Goal: Communication & Community: Answer question/provide support

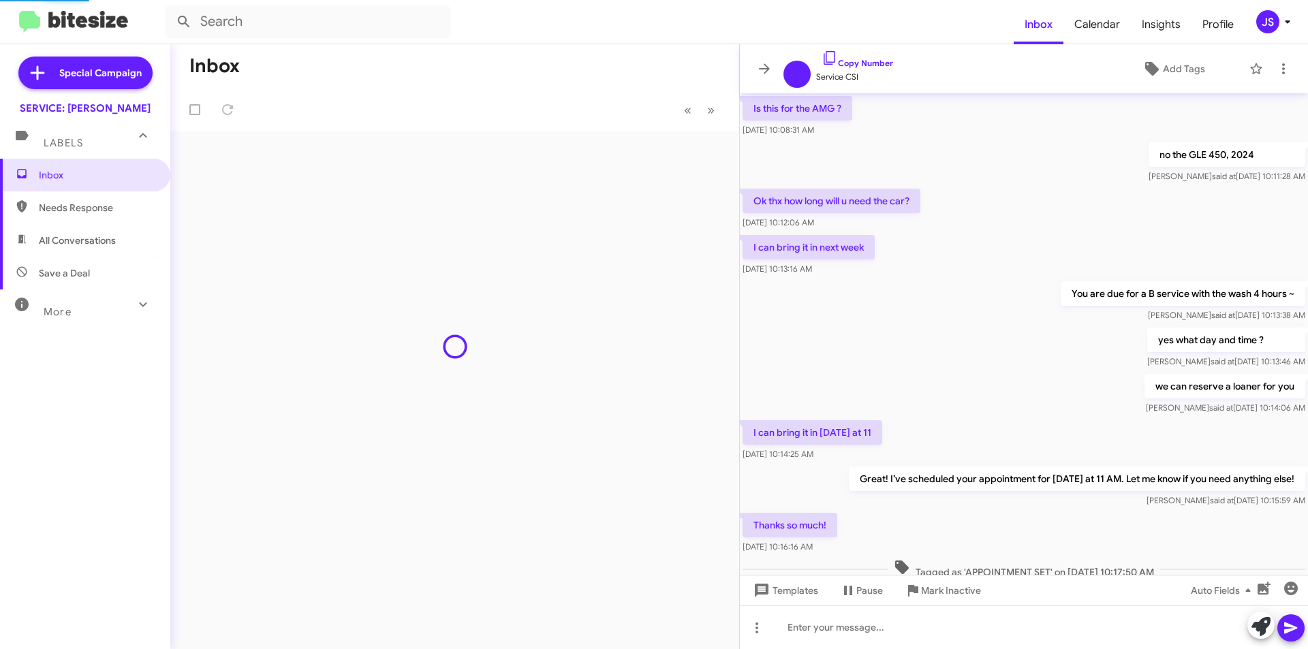
scroll to position [545, 0]
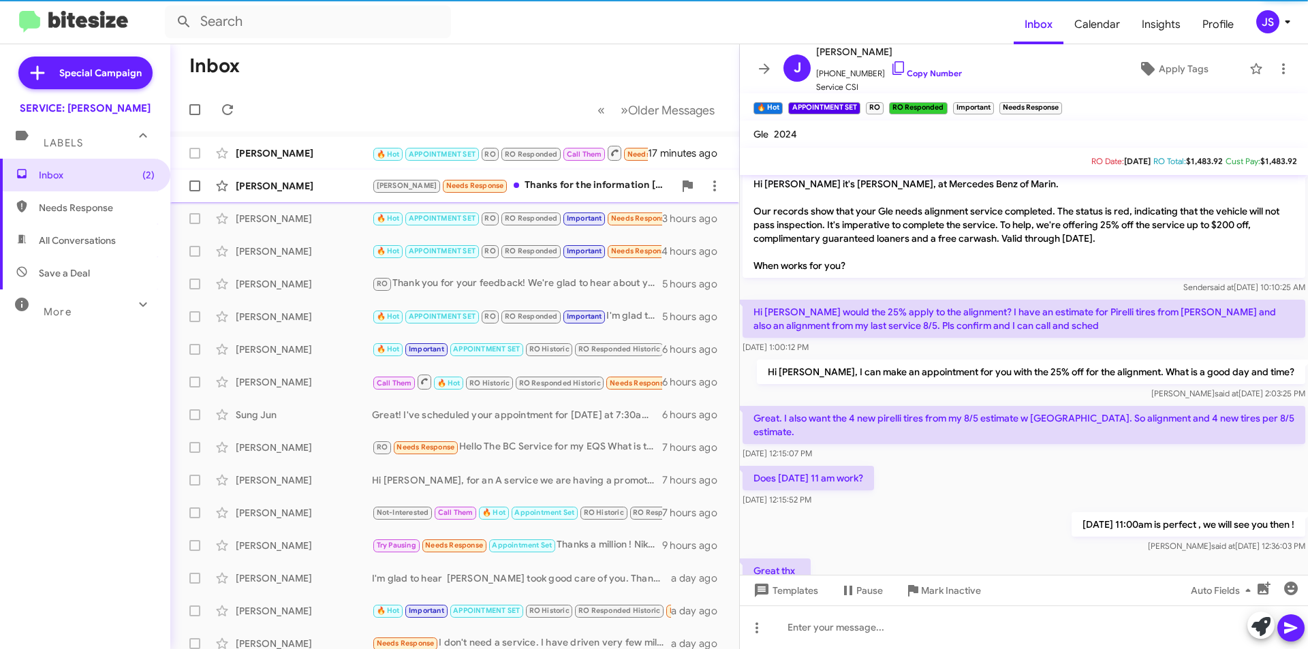
click at [337, 195] on div "Roghieh Naseri RAUL Needs Response Thanks for the information Omar. I’ll go wit…" at bounding box center [454, 185] width 547 height 27
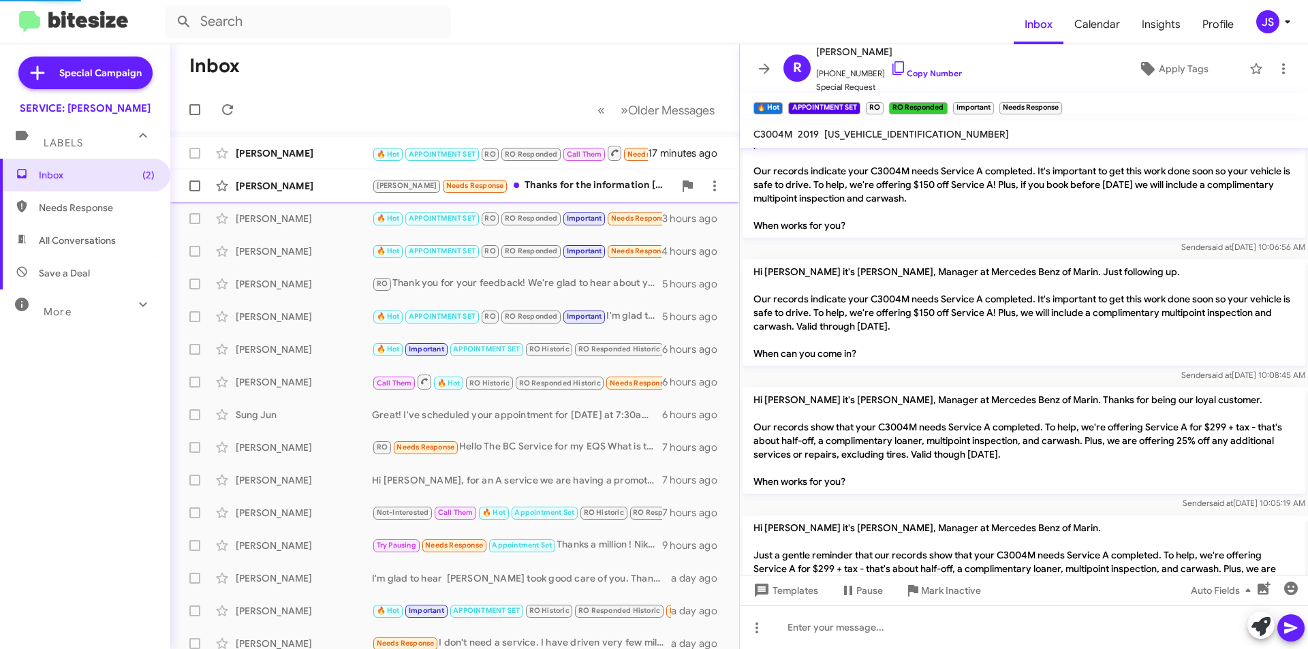
scroll to position [1908, 0]
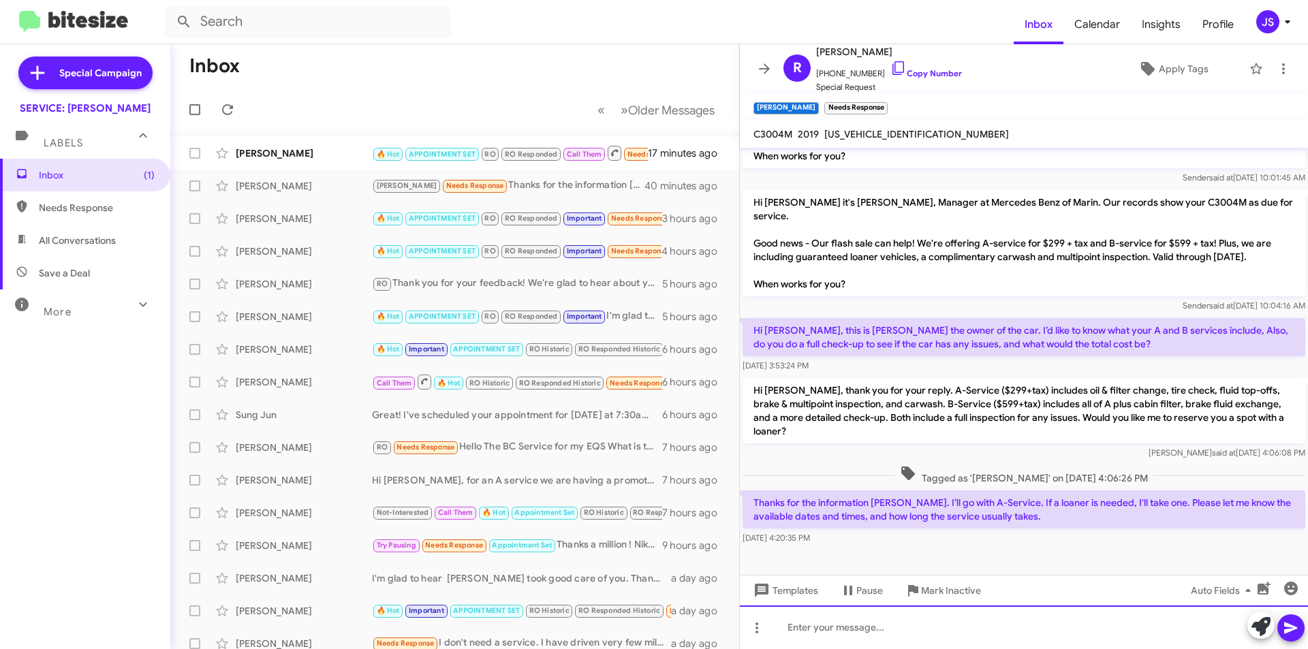
click at [1018, 634] on div at bounding box center [1024, 627] width 568 height 44
click at [890, 71] on icon at bounding box center [898, 68] width 16 height 16
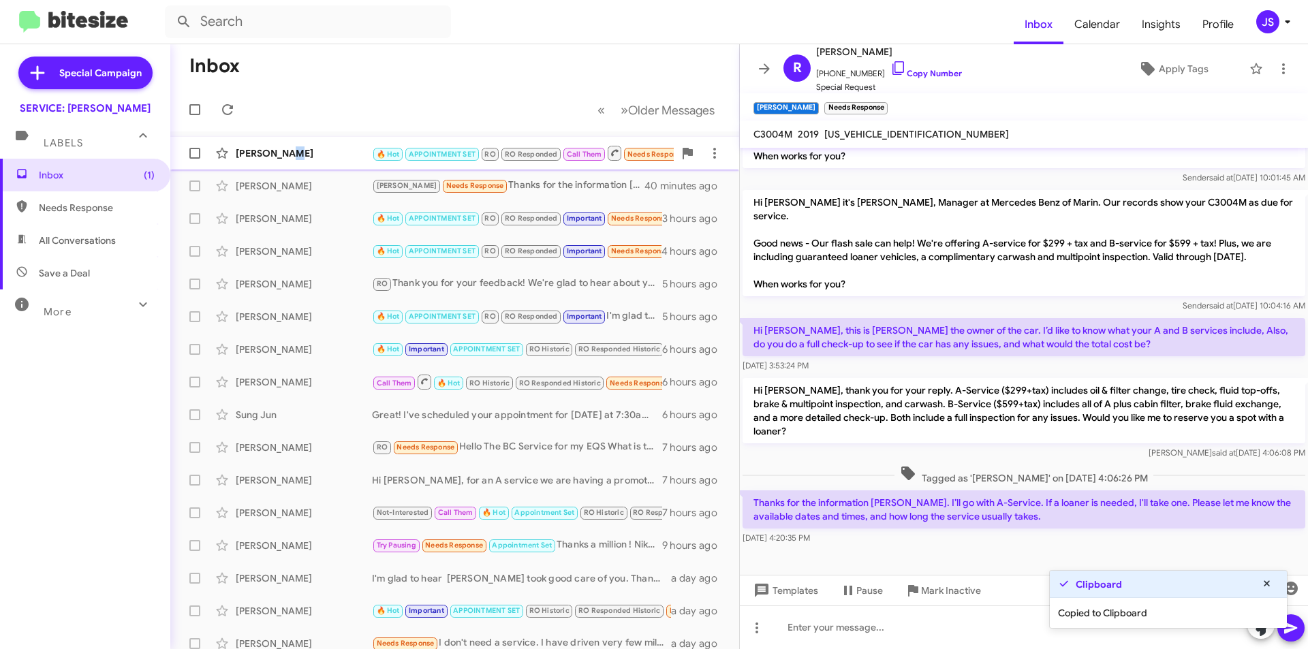
drag, startPoint x: 289, startPoint y: 161, endPoint x: 303, endPoint y: 151, distance: 17.0
click at [283, 163] on div "Michael Evens 🔥 Hot APPOINTMENT SET RO RO Responded Call Them Needs Response In…" at bounding box center [454, 153] width 547 height 27
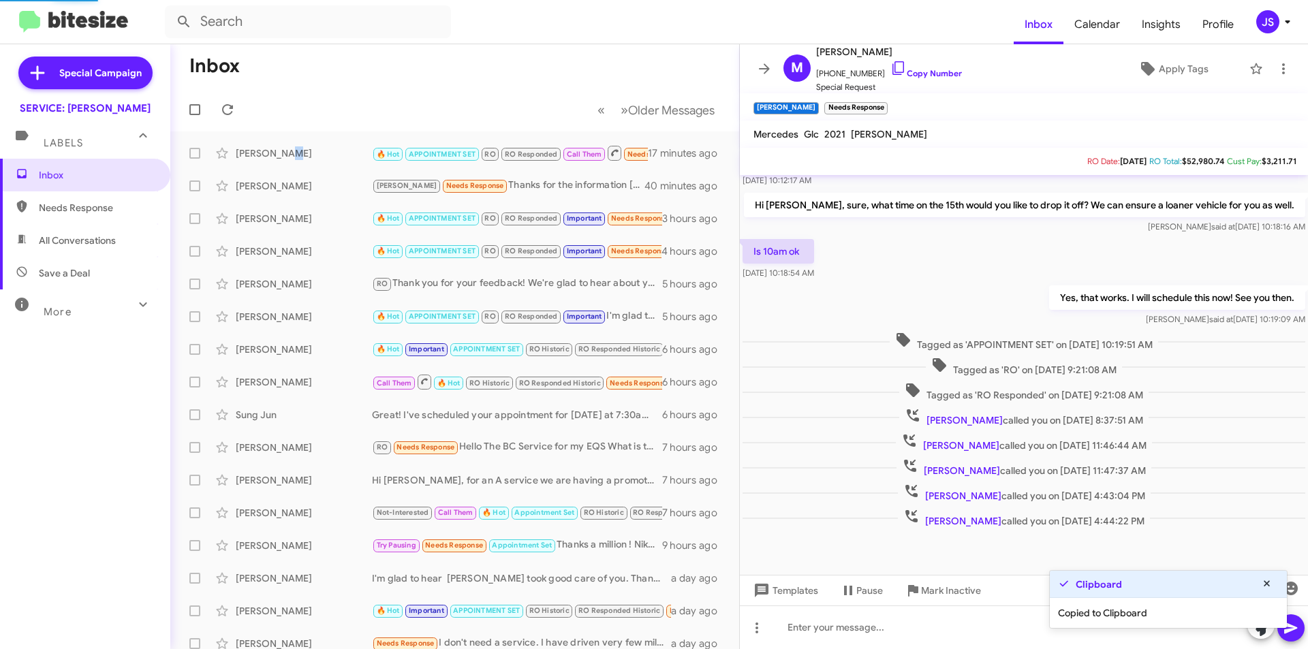
scroll to position [203, 0]
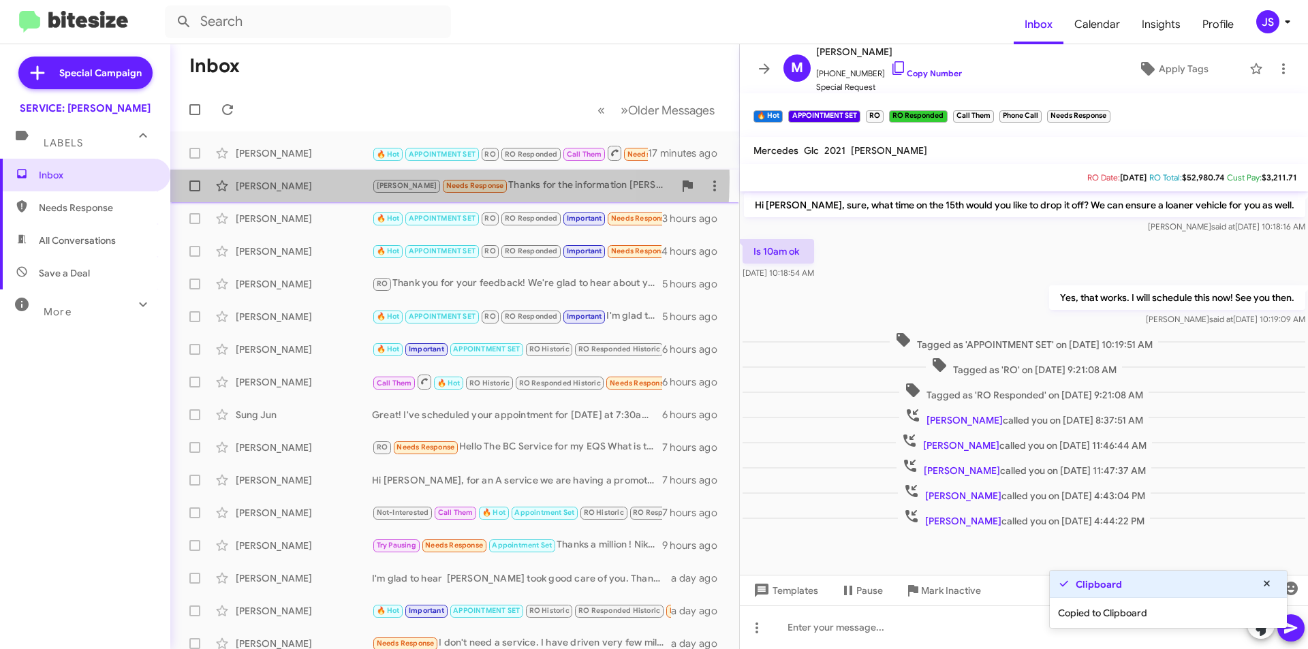
click at [335, 180] on div "Roghieh Naseri RAUL Needs Response Thanks for the information Omar. I’ll go wit…" at bounding box center [454, 185] width 547 height 27
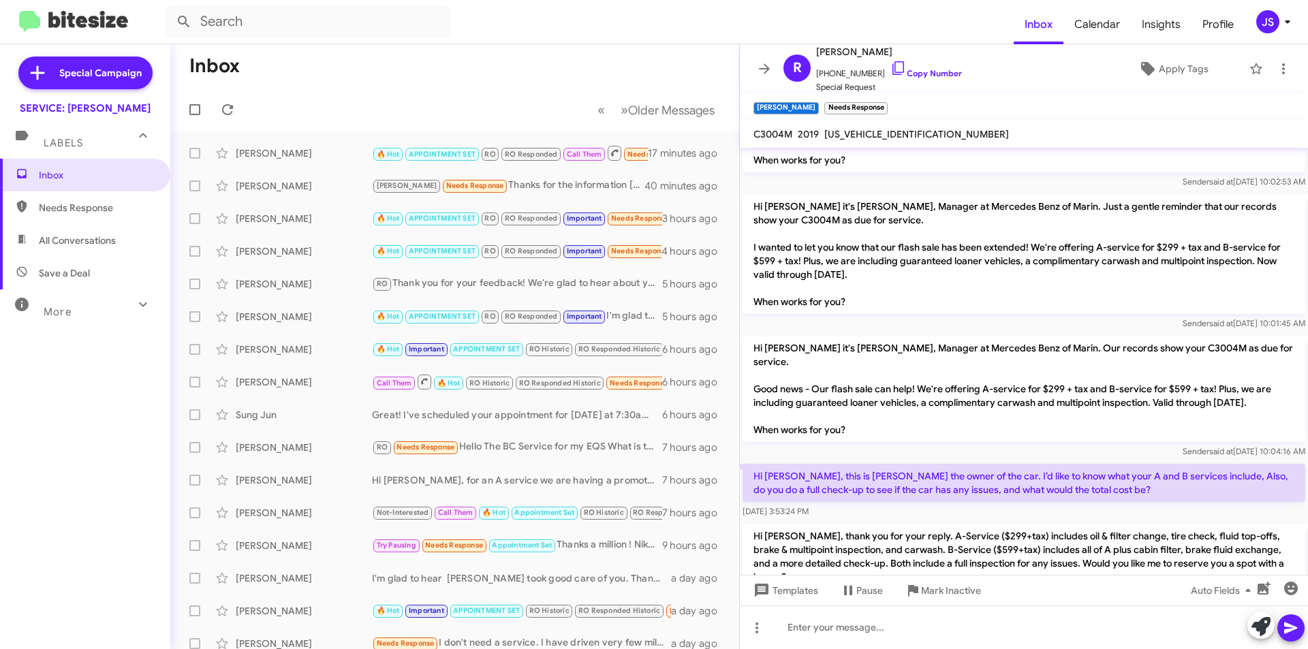
scroll to position [2828, 0]
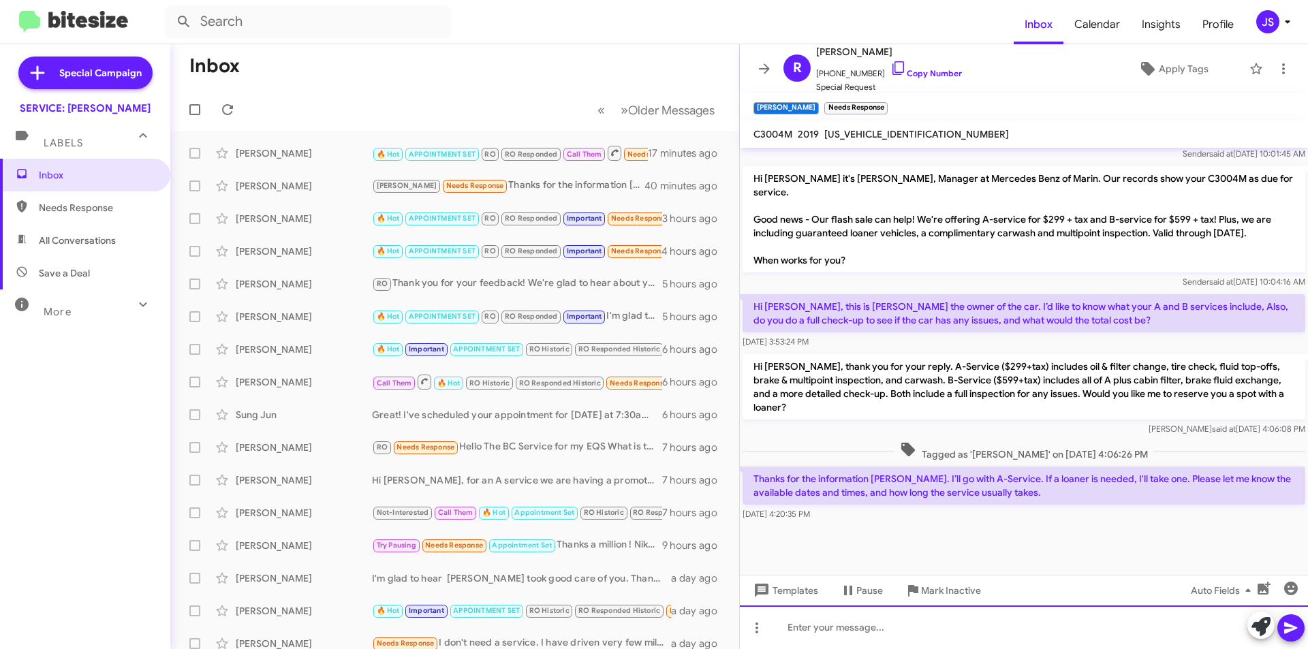
click at [1052, 630] on div at bounding box center [1024, 627] width 568 height 44
click at [981, 607] on div "Hi RA" at bounding box center [1024, 627] width 568 height 44
click at [891, 631] on div "Hi Rajan, we have open availability tom" at bounding box center [1024, 627] width 568 height 44
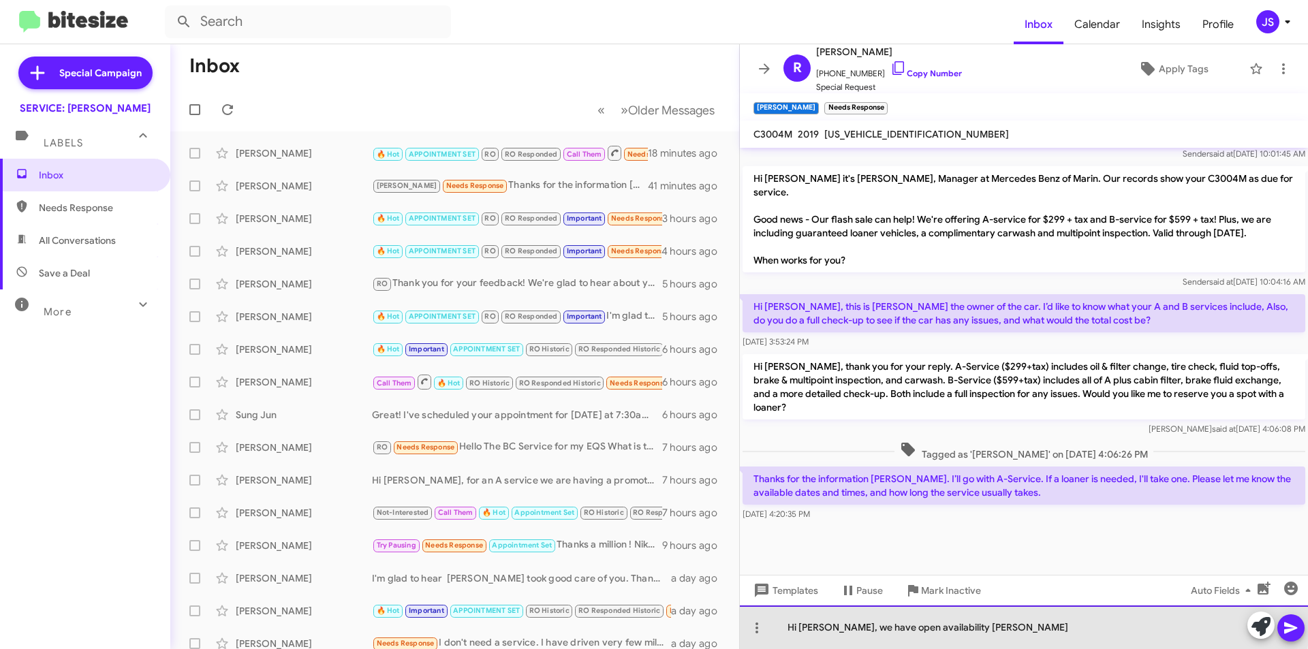
click at [1007, 626] on div "Hi Rajan, we have open availability tom" at bounding box center [1024, 627] width 568 height 44
click at [936, 629] on div "Hi Rajan, we have open availability tom" at bounding box center [1024, 627] width 568 height 44
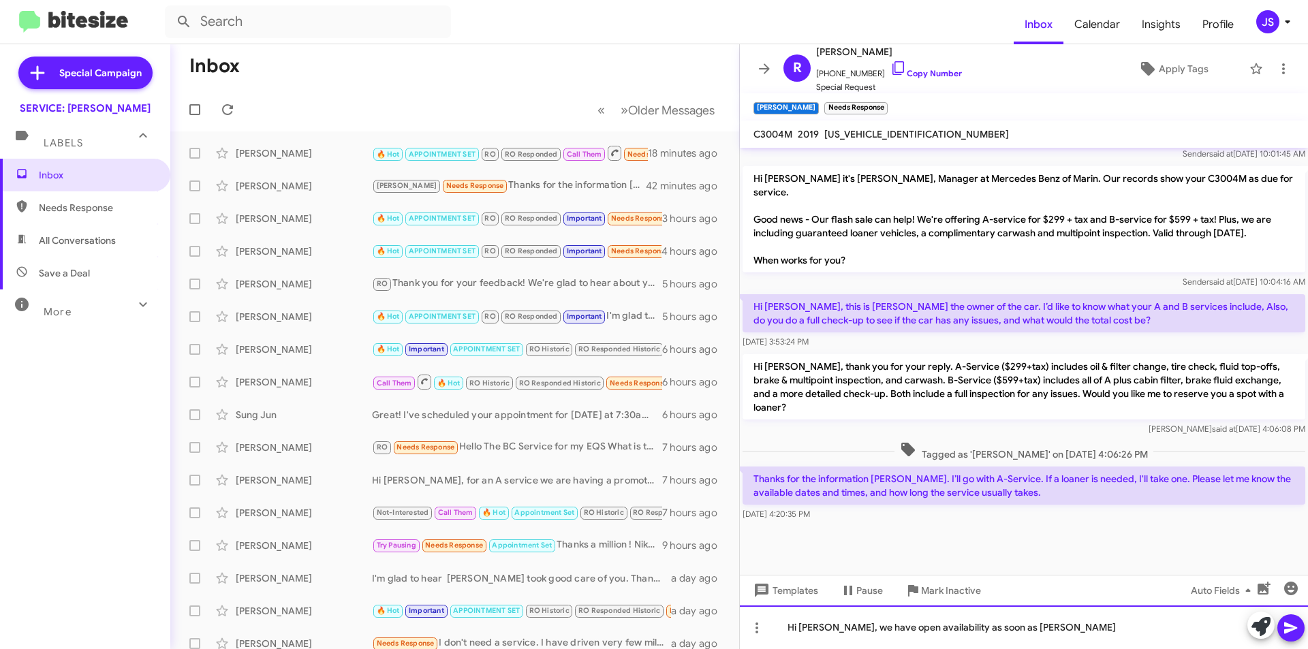
click at [1040, 627] on div "Hi Rajan, we have open availability as soon as tom" at bounding box center [1024, 627] width 568 height 44
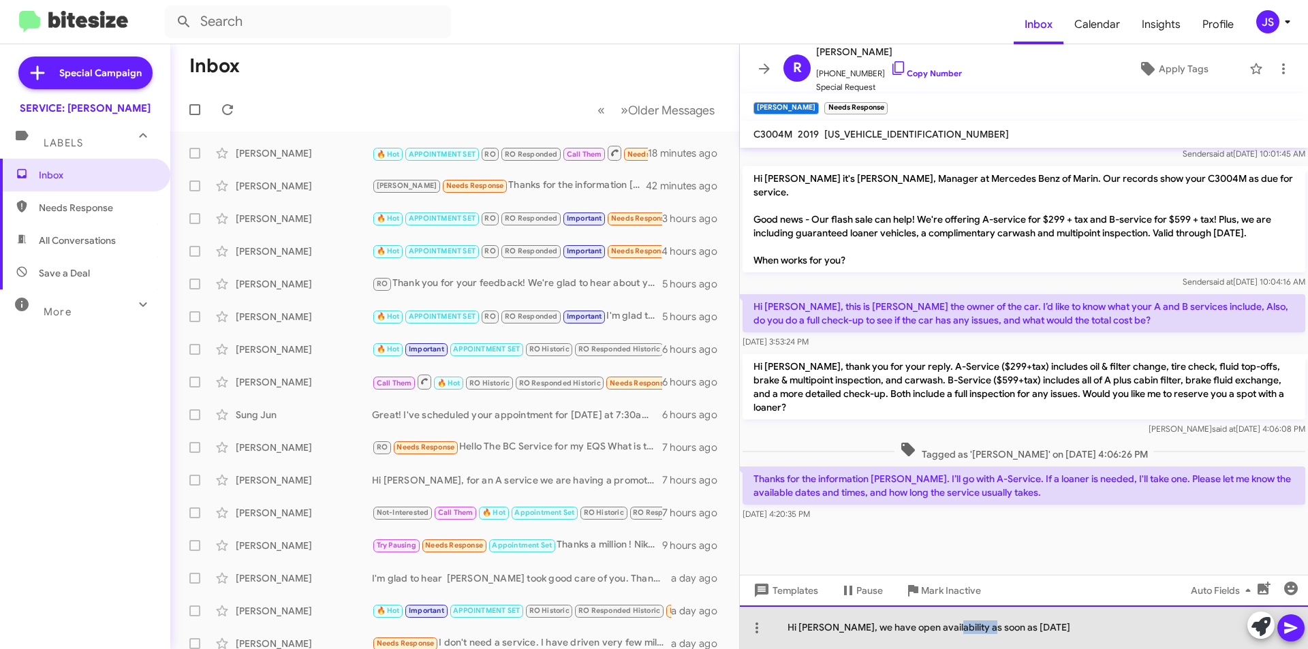
drag, startPoint x: 981, startPoint y: 627, endPoint x: 940, endPoint y: 628, distance: 41.6
click at [940, 628] on div "Hi Rajan, we have open availability as soon as tomorrow" at bounding box center [1024, 627] width 568 height 44
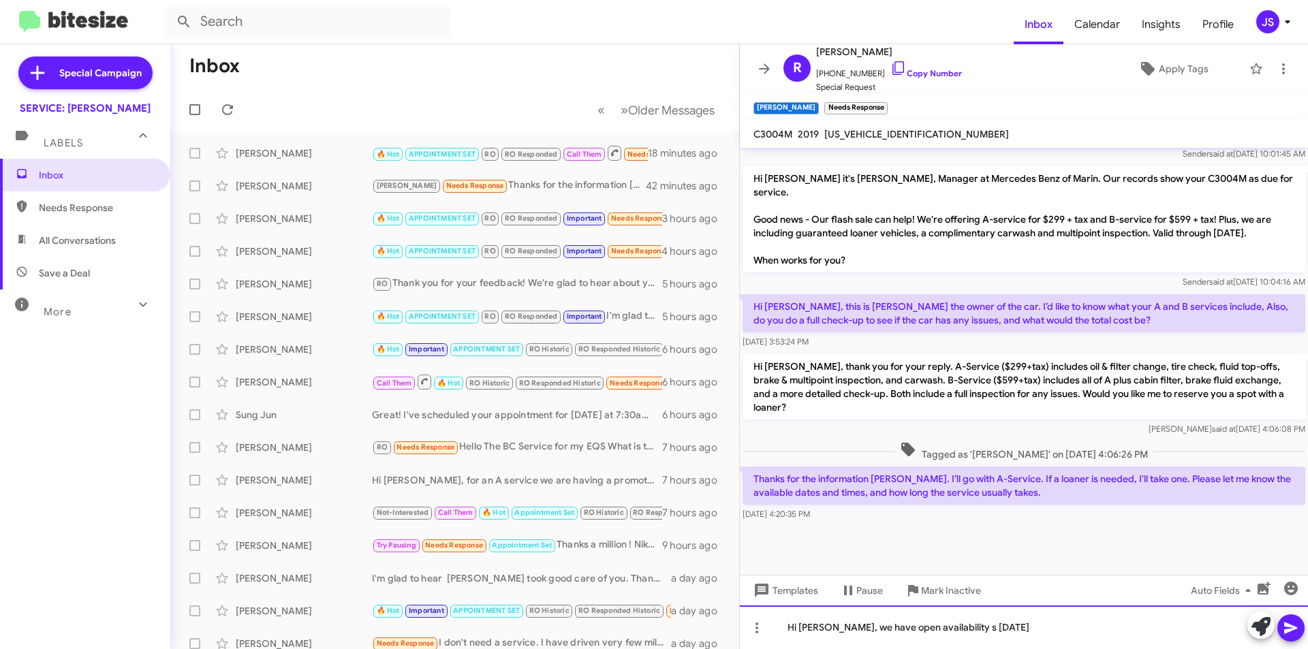
click at [942, 628] on div "Hi Rajan, we have open availability s tomorrow" at bounding box center [1024, 627] width 568 height 44
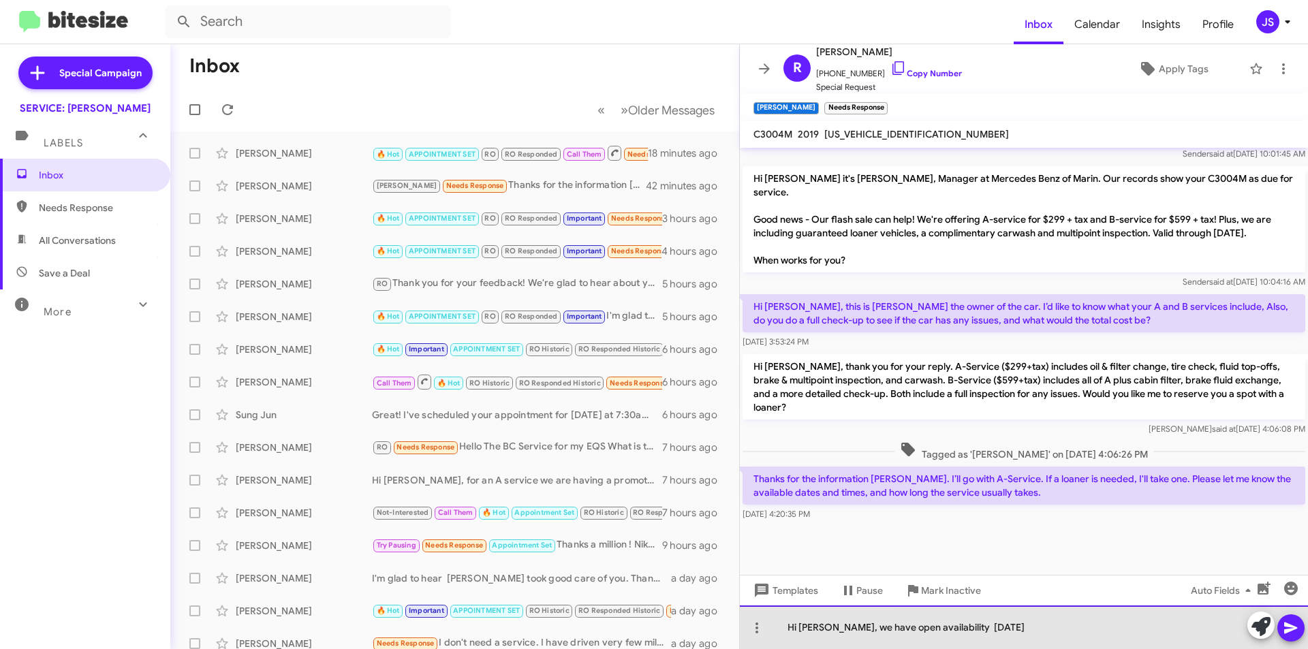
click at [1012, 627] on div "Hi Rajan, we have open availability tomorrow" at bounding box center [1024, 627] width 568 height 44
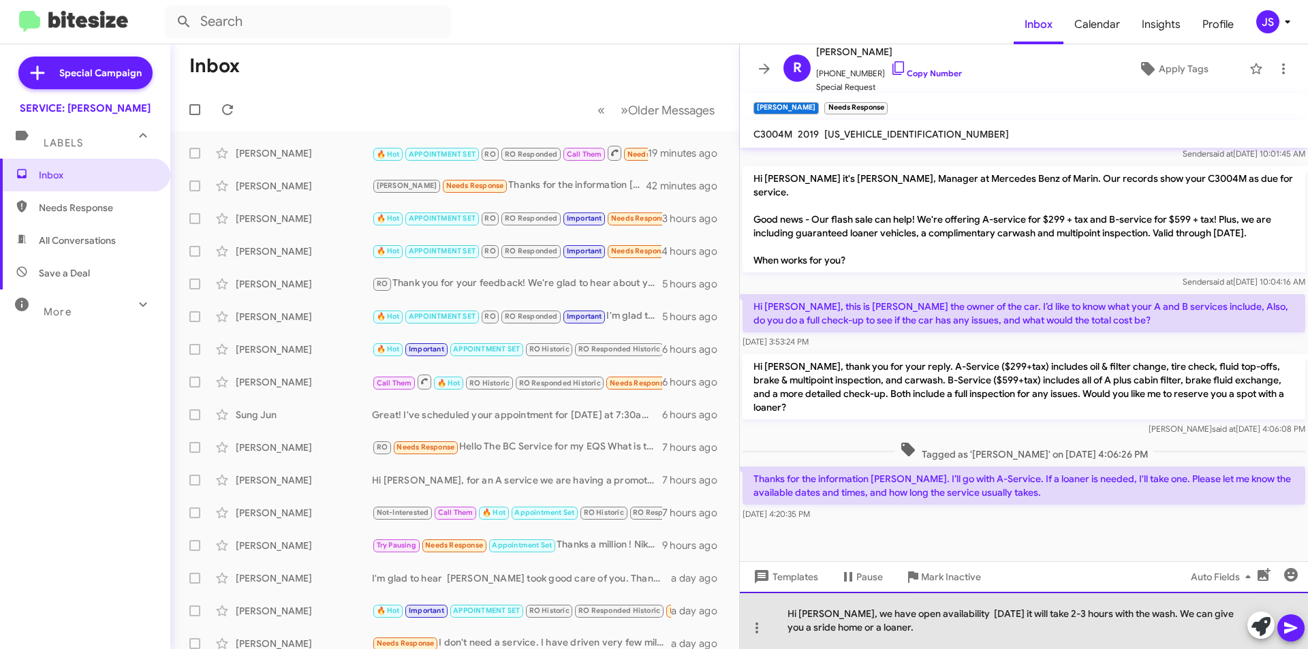
drag, startPoint x: 797, startPoint y: 628, endPoint x: 1053, endPoint y: 627, distance: 256.1
click at [1053, 627] on div "Hi Rajan, we have open availability tomorrow it will take 2-3 hours with the wa…" at bounding box center [1024, 620] width 568 height 57
click at [791, 631] on div "Hi Rajan, we have open availability tomorrow it will take 2-3 hours with the wa…" at bounding box center [1024, 620] width 568 height 57
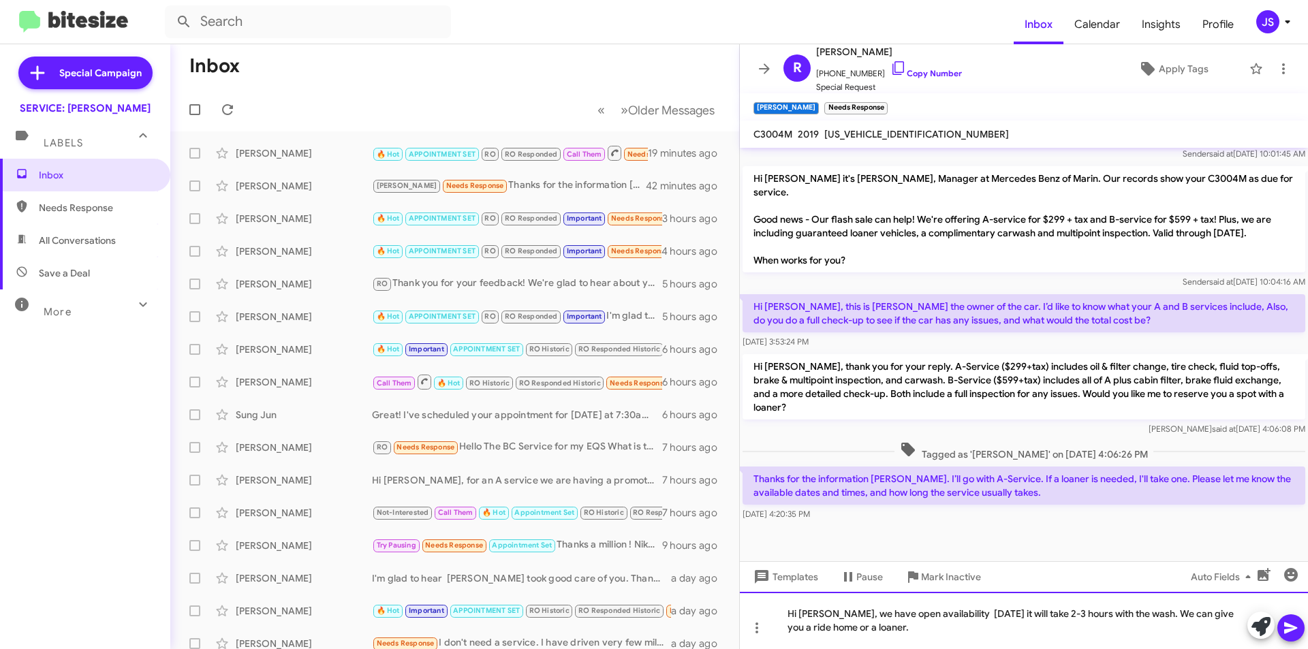
click at [941, 616] on div "Hi Rajan, we have open availability tomorrow it will take 2-3 hours with the wa…" at bounding box center [1024, 620] width 568 height 57
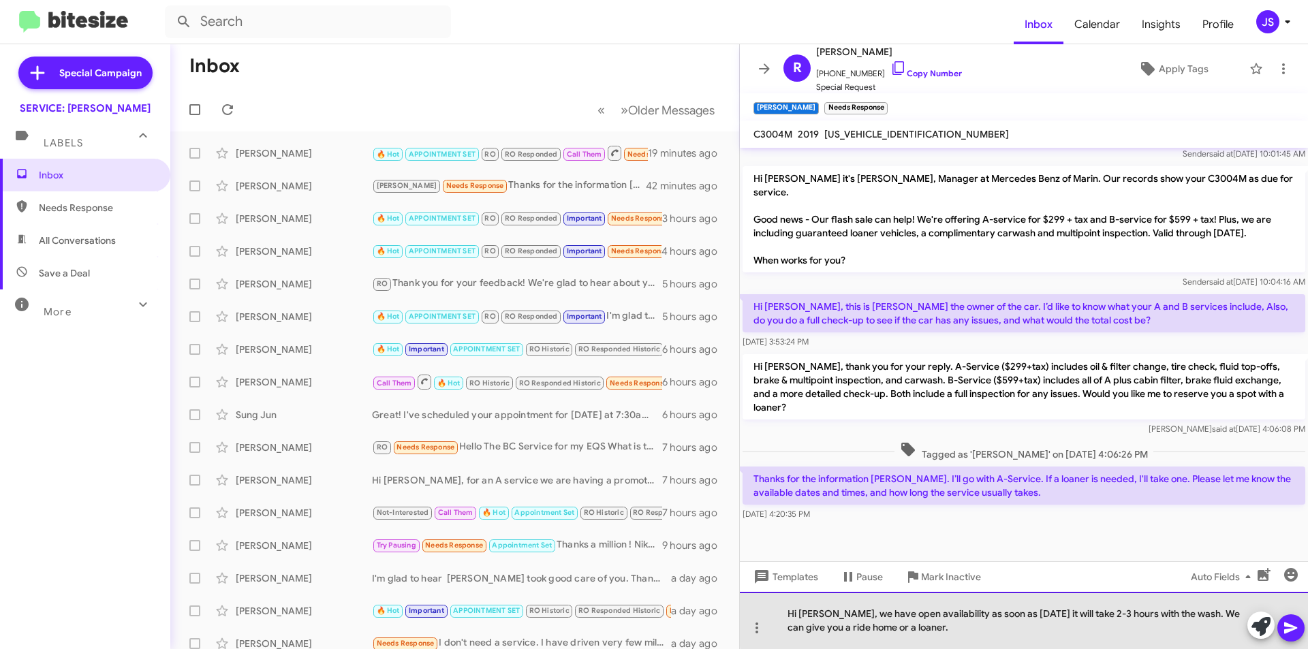
click at [1033, 618] on div "Hi Rajan, we have open availability as soon as tomorrow it will take 2-3 hours …" at bounding box center [1024, 620] width 568 height 57
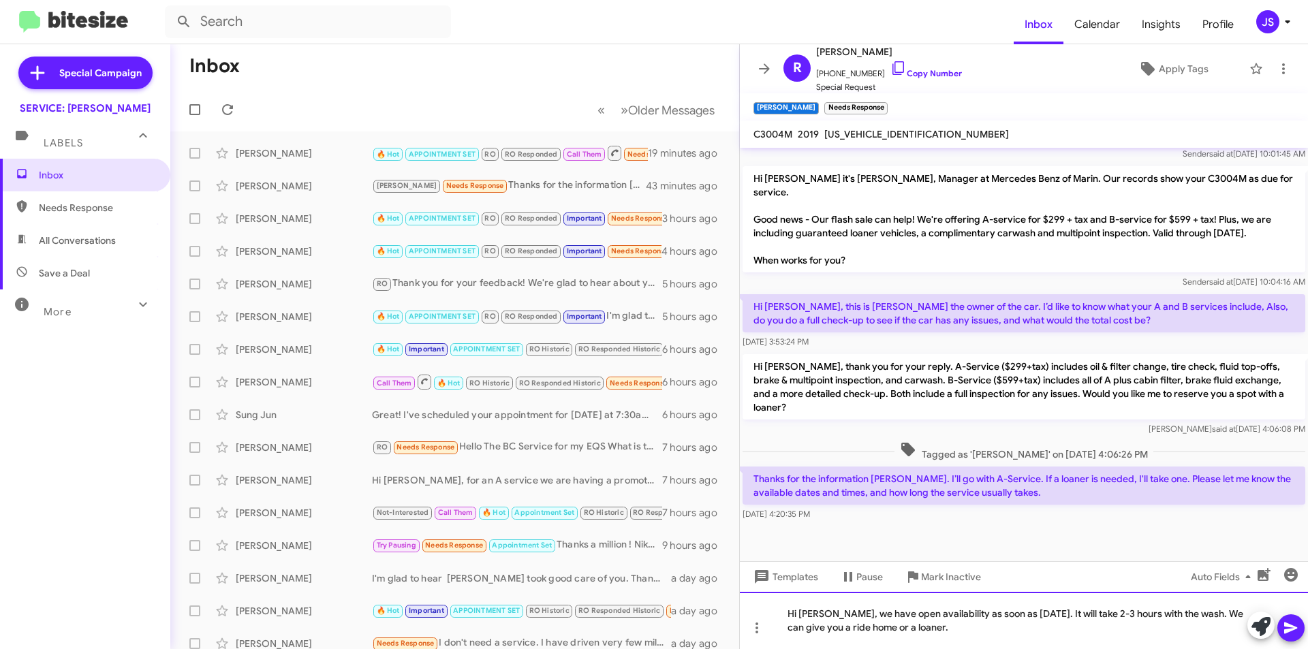
click at [1013, 634] on div "Hi [PERSON_NAME], we have open availability as soon as [DATE]. It will take 2-3…" at bounding box center [1024, 620] width 568 height 57
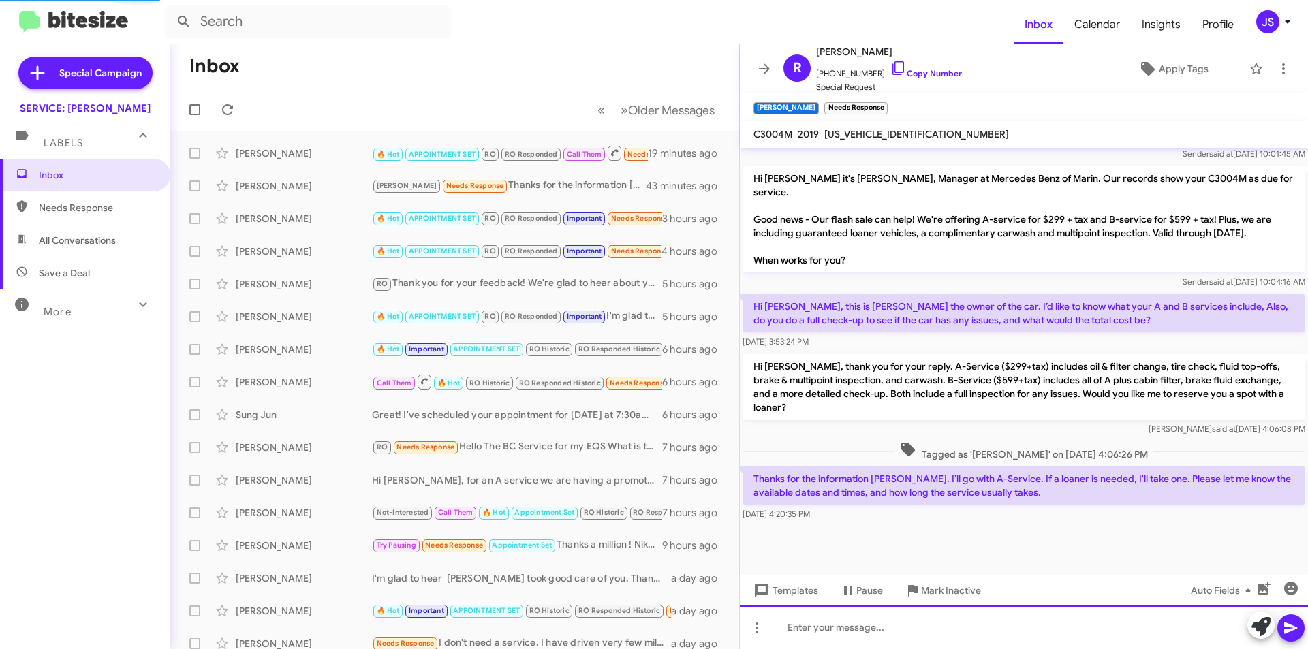
click at [929, 632] on div at bounding box center [1024, 627] width 568 height 44
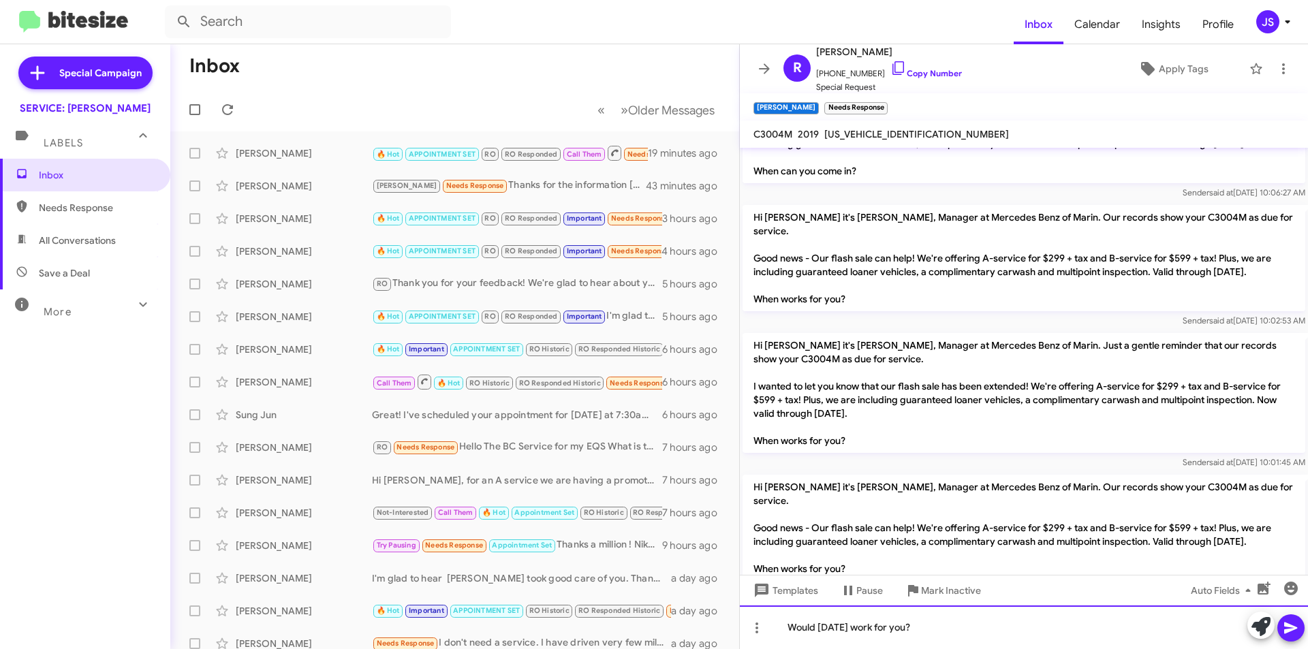
scroll to position [2892, 0]
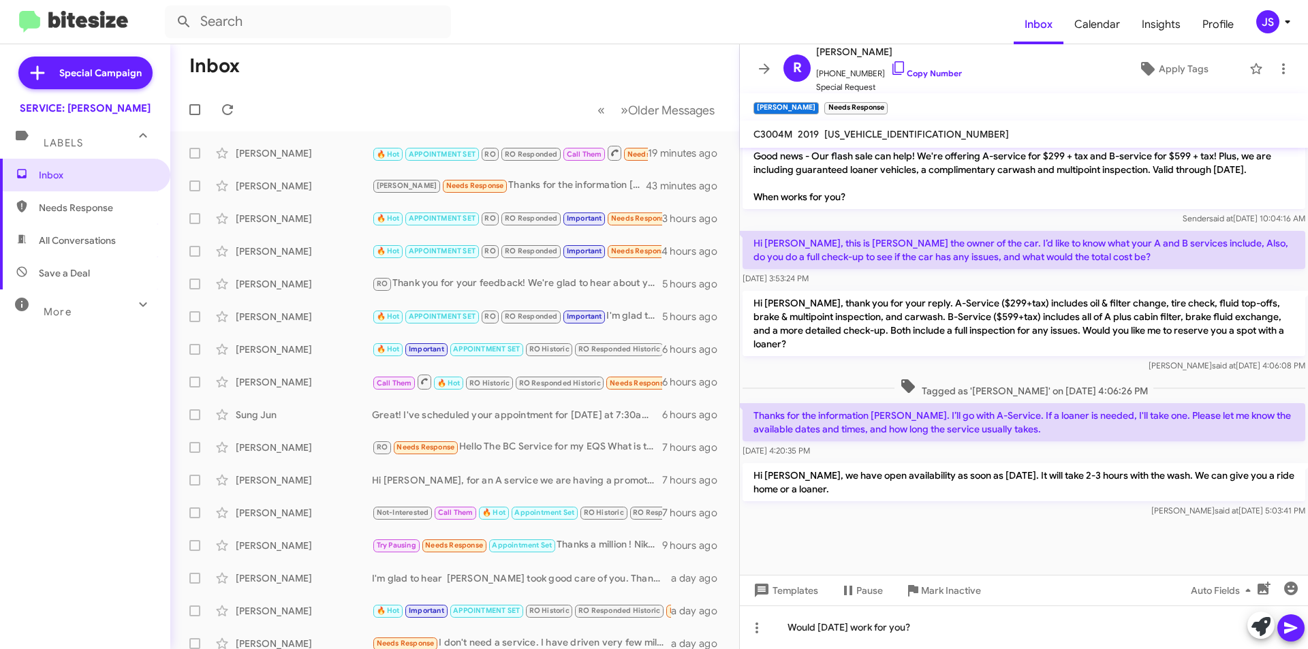
click at [1293, 620] on icon at bounding box center [1290, 628] width 16 height 16
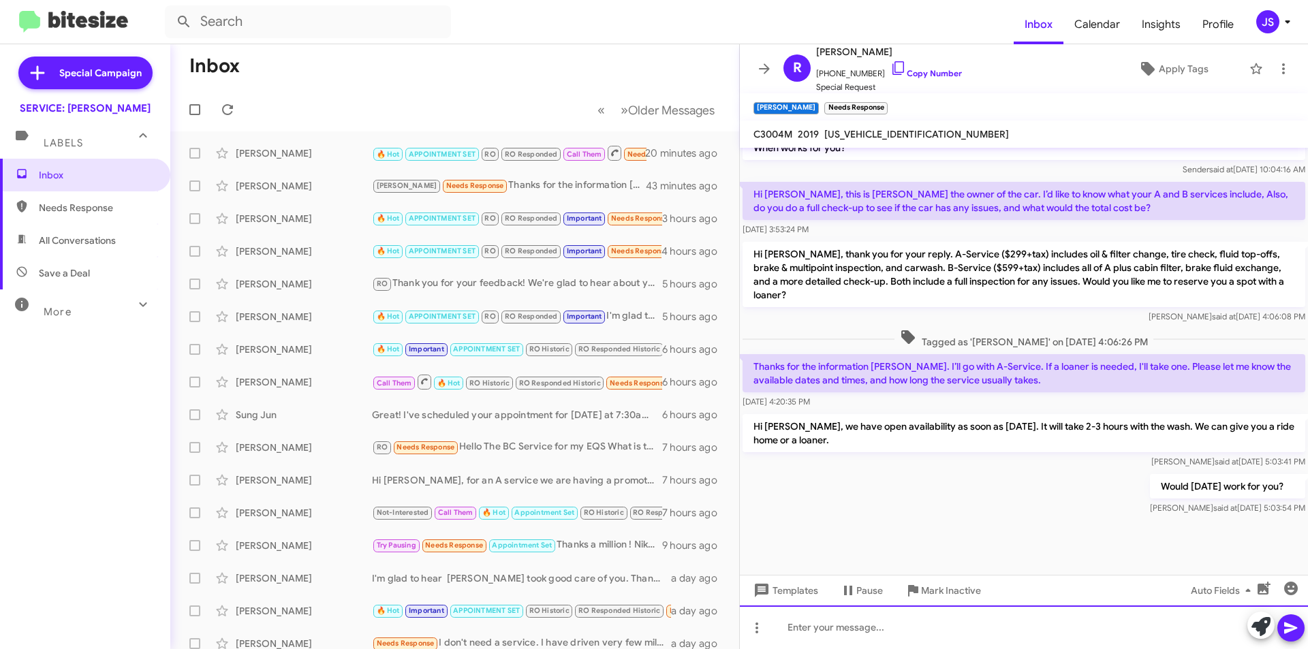
scroll to position [2941, 0]
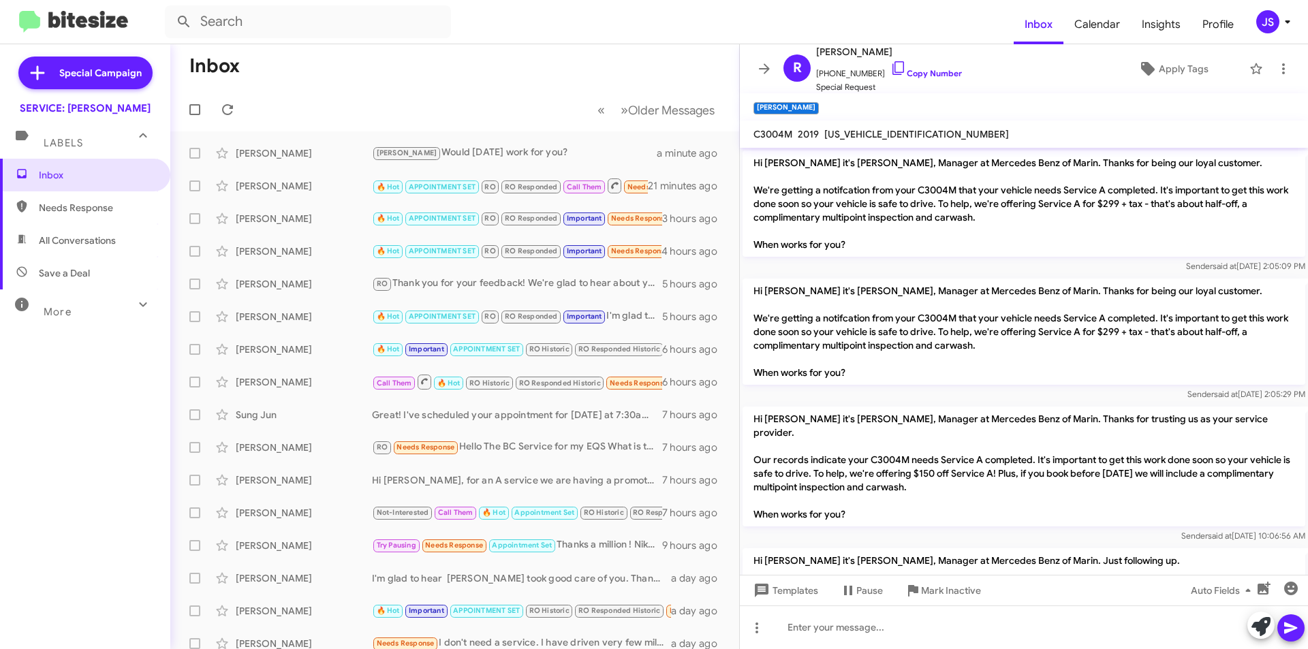
scroll to position [1758, 0]
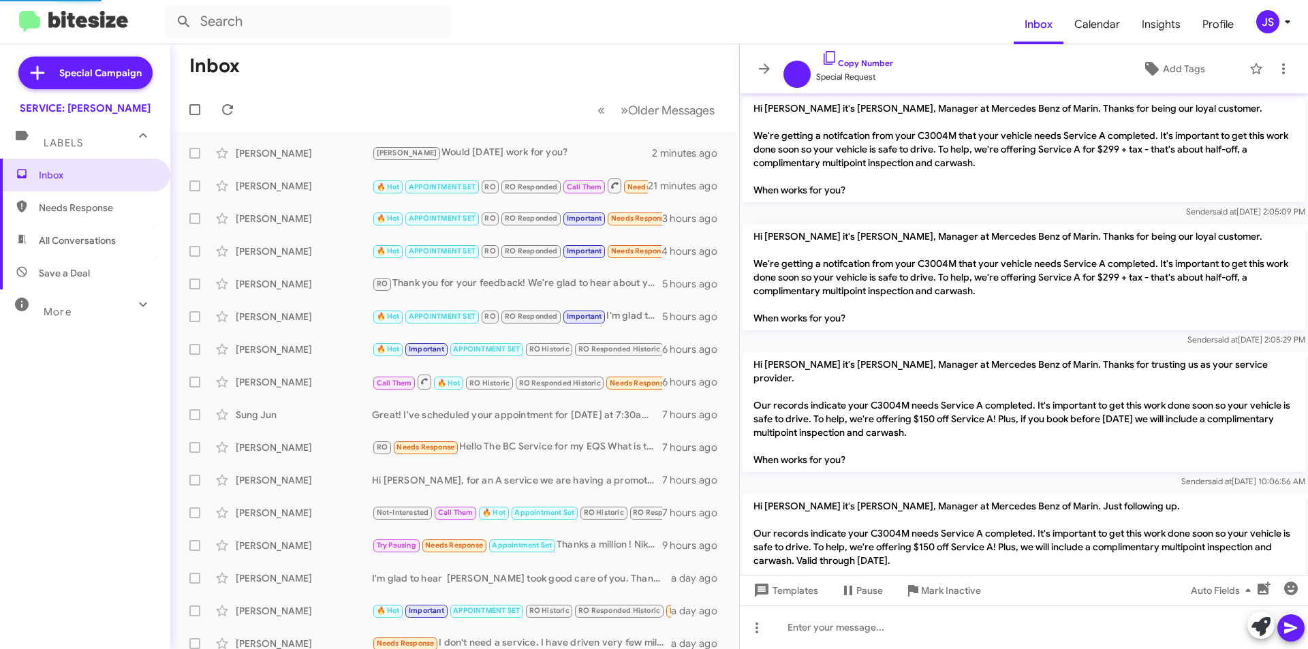
scroll to position [1704, 0]
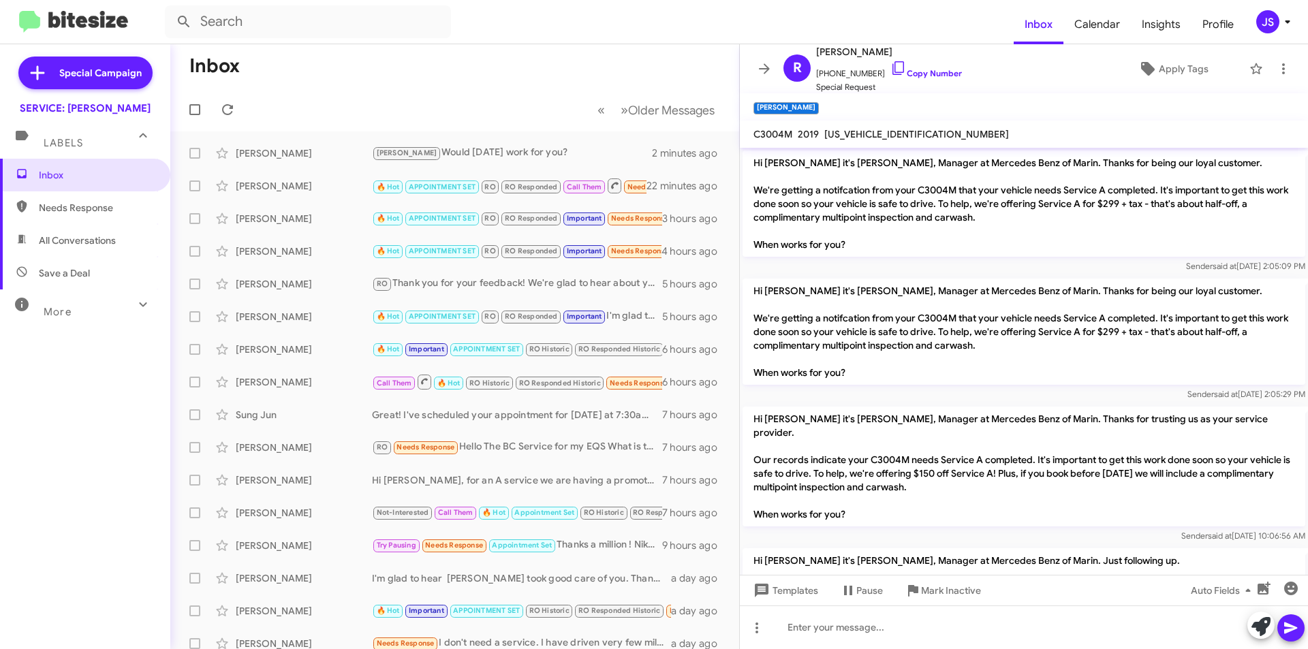
scroll to position [1704, 0]
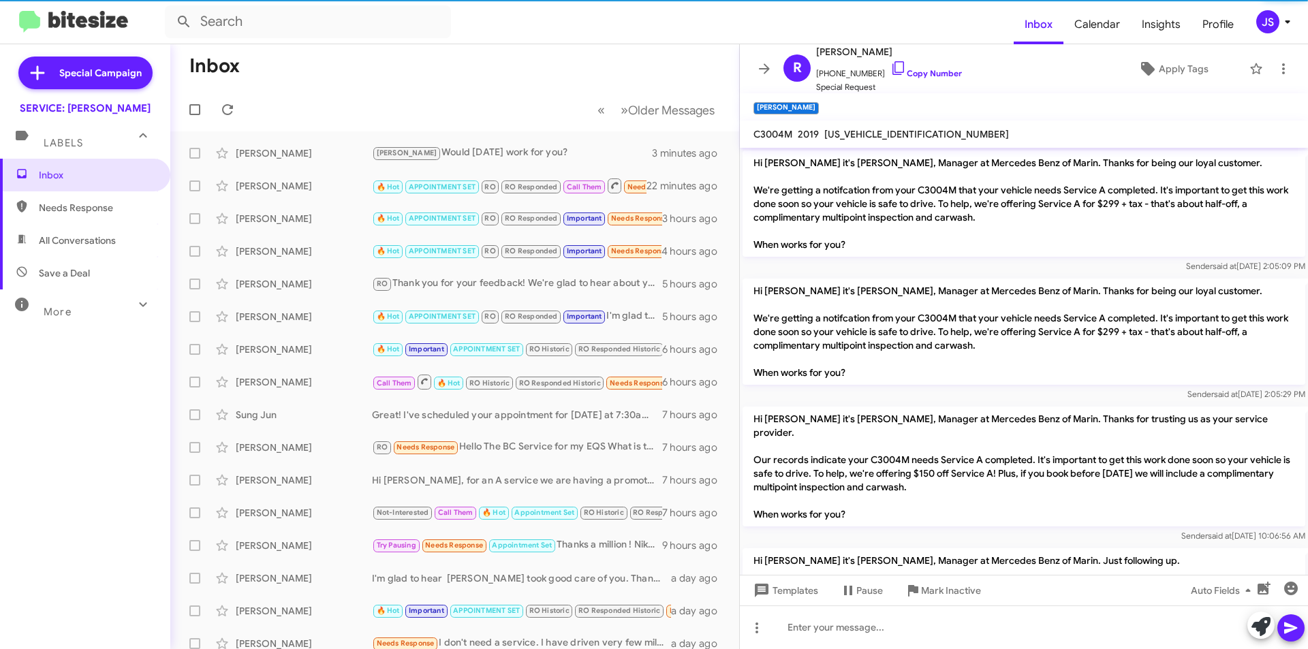
scroll to position [1758, 0]
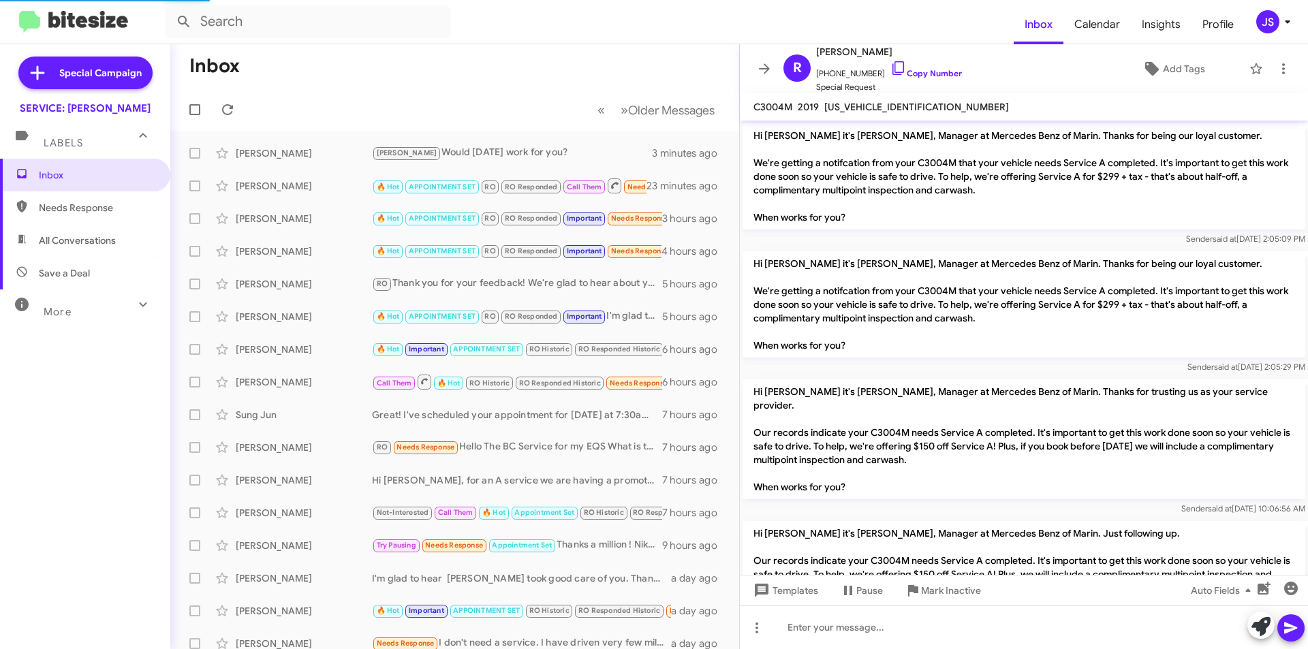
scroll to position [1704, 0]
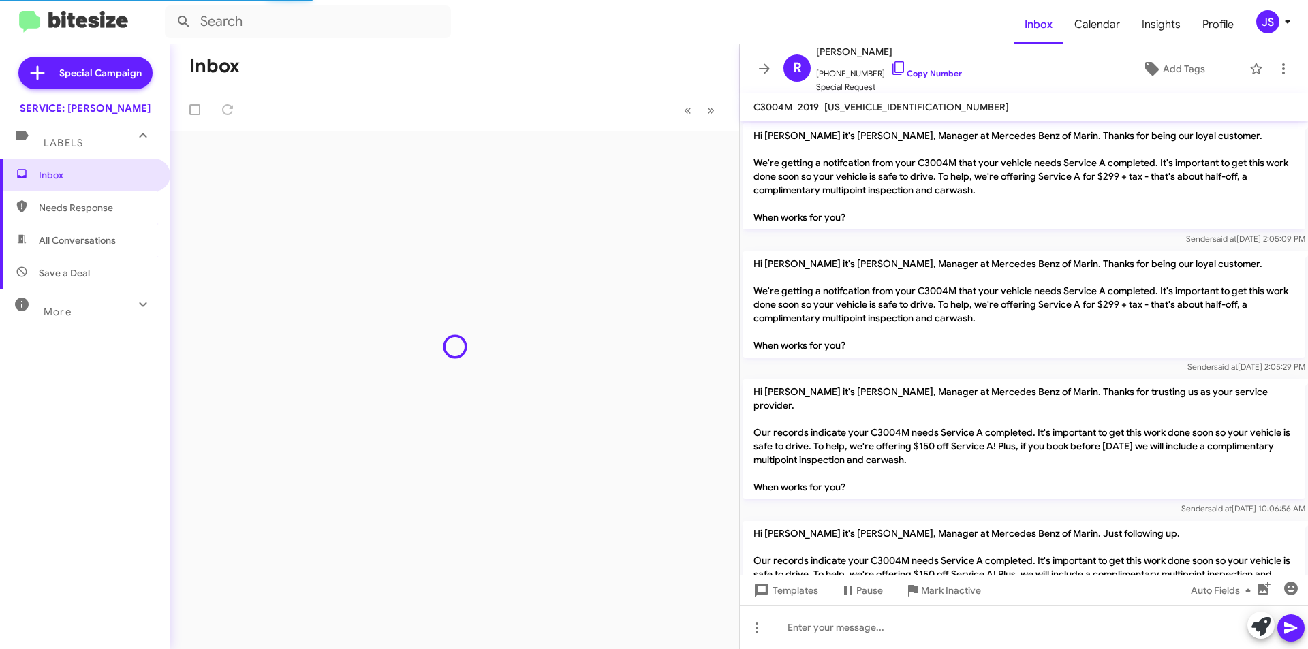
scroll to position [1731, 0]
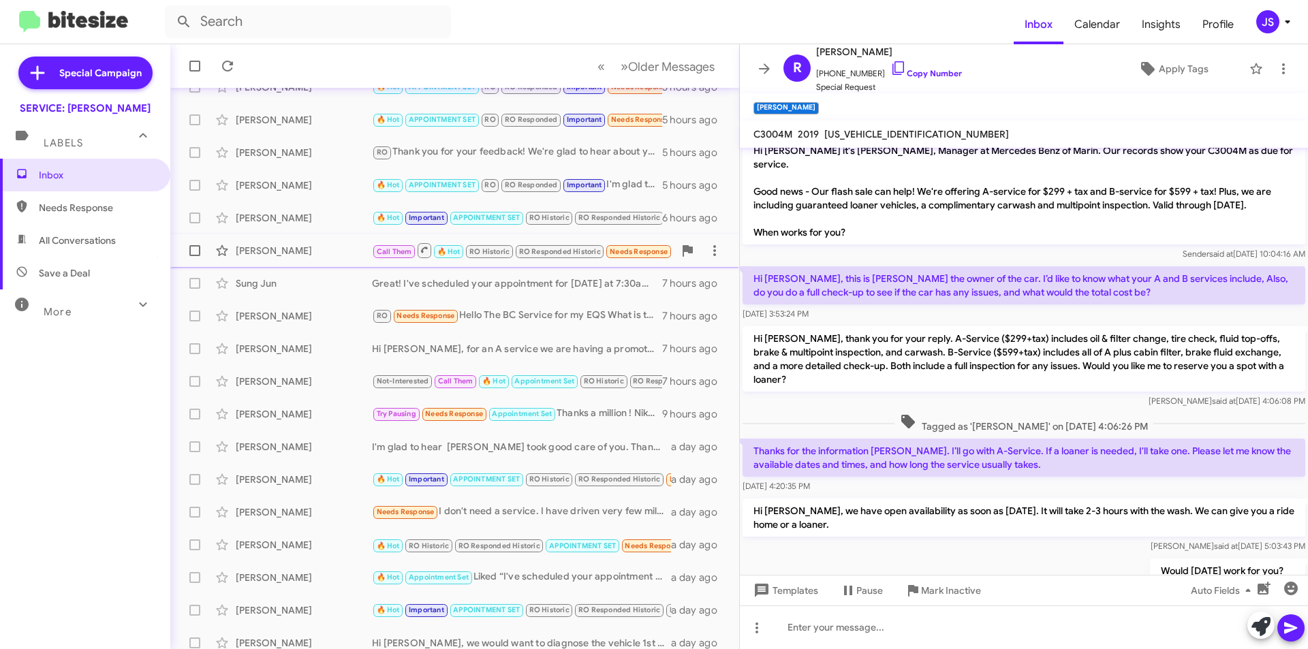
scroll to position [142, 0]
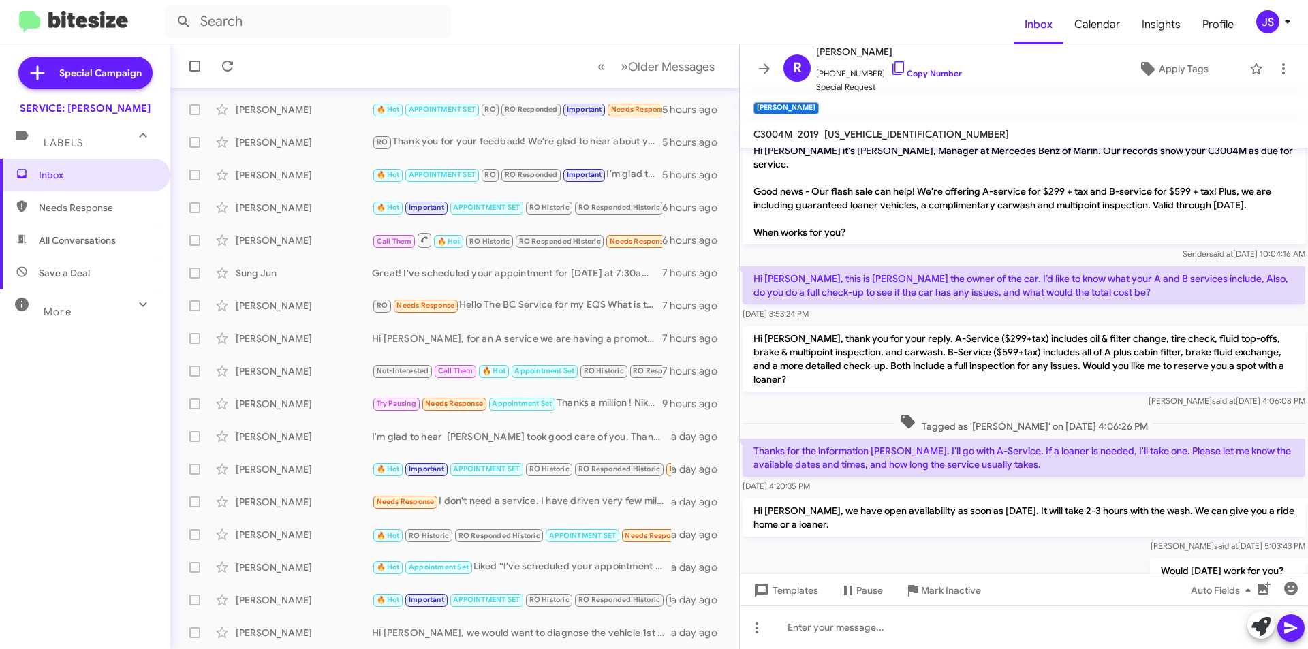
click at [62, 255] on span "All Conversations" at bounding box center [85, 240] width 170 height 33
type input "in:all-conversations"
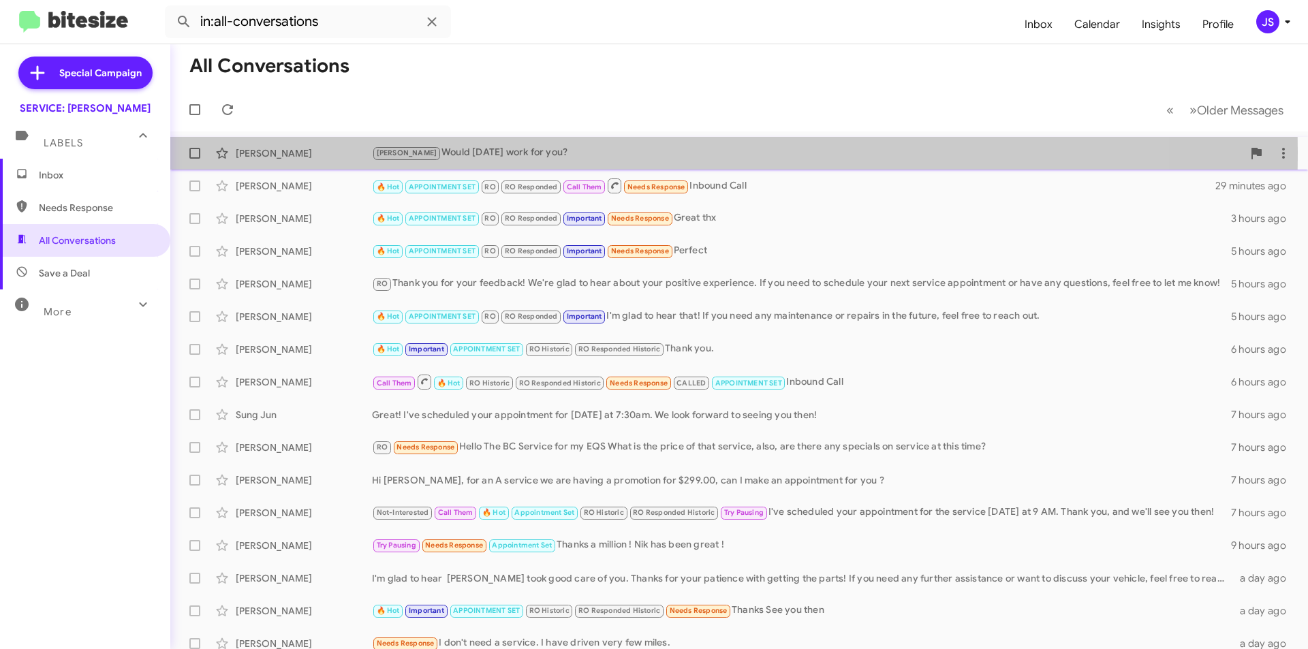
click at [281, 151] on div "[PERSON_NAME]" at bounding box center [304, 153] width 136 height 14
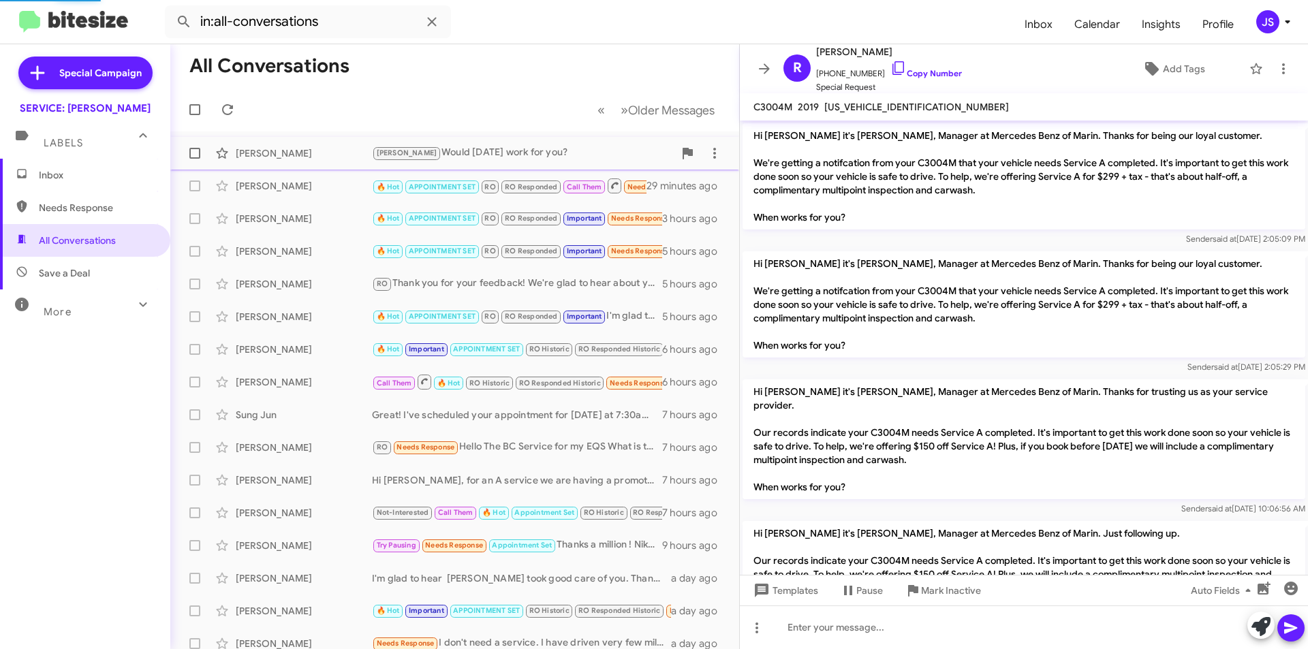
scroll to position [1704, 0]
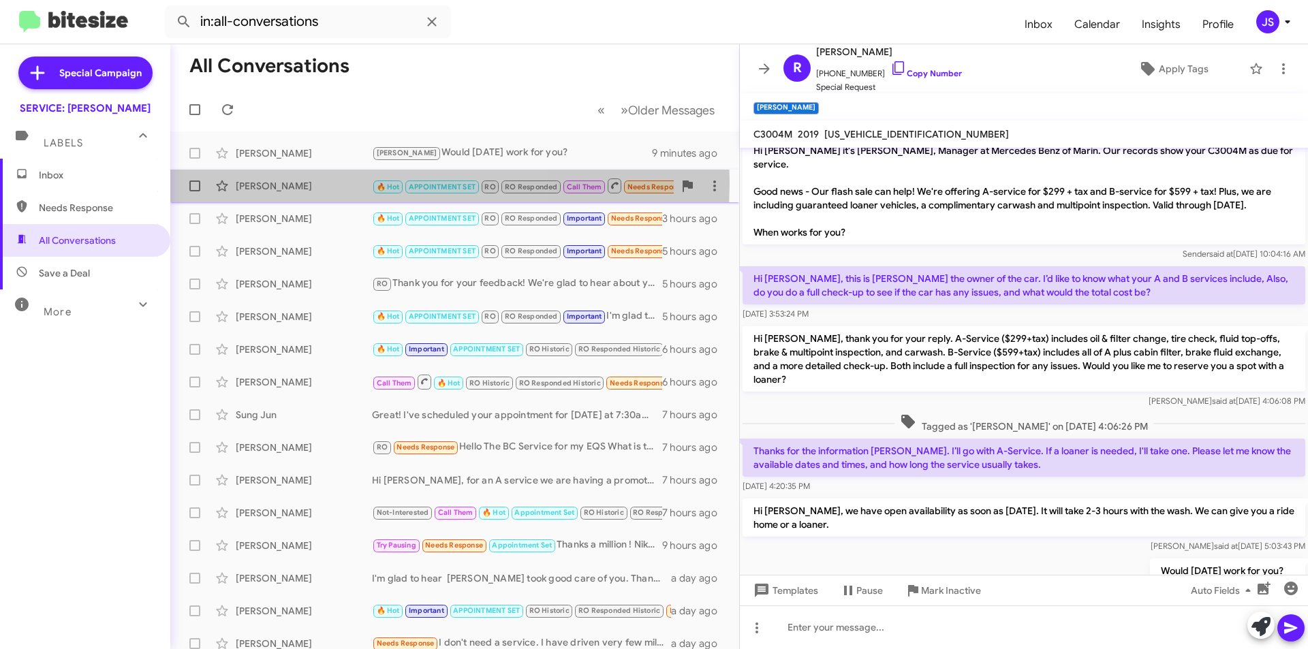
click at [292, 182] on div "[PERSON_NAME]" at bounding box center [304, 186] width 136 height 14
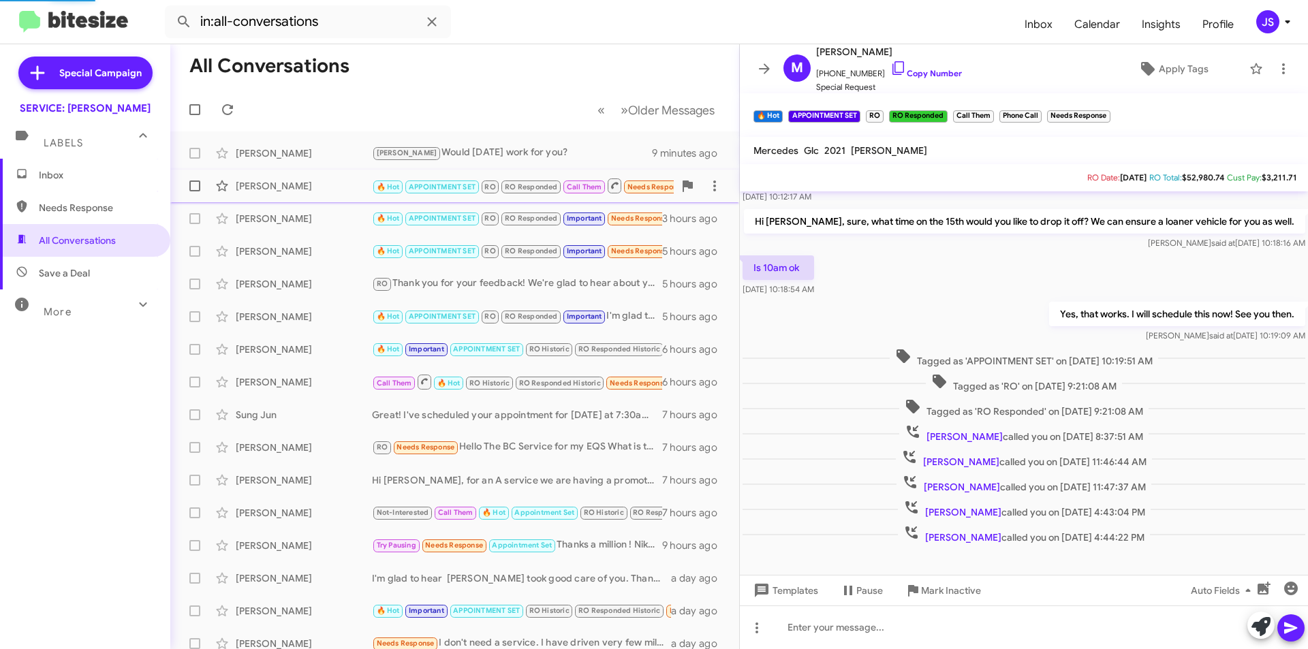
scroll to position [203, 0]
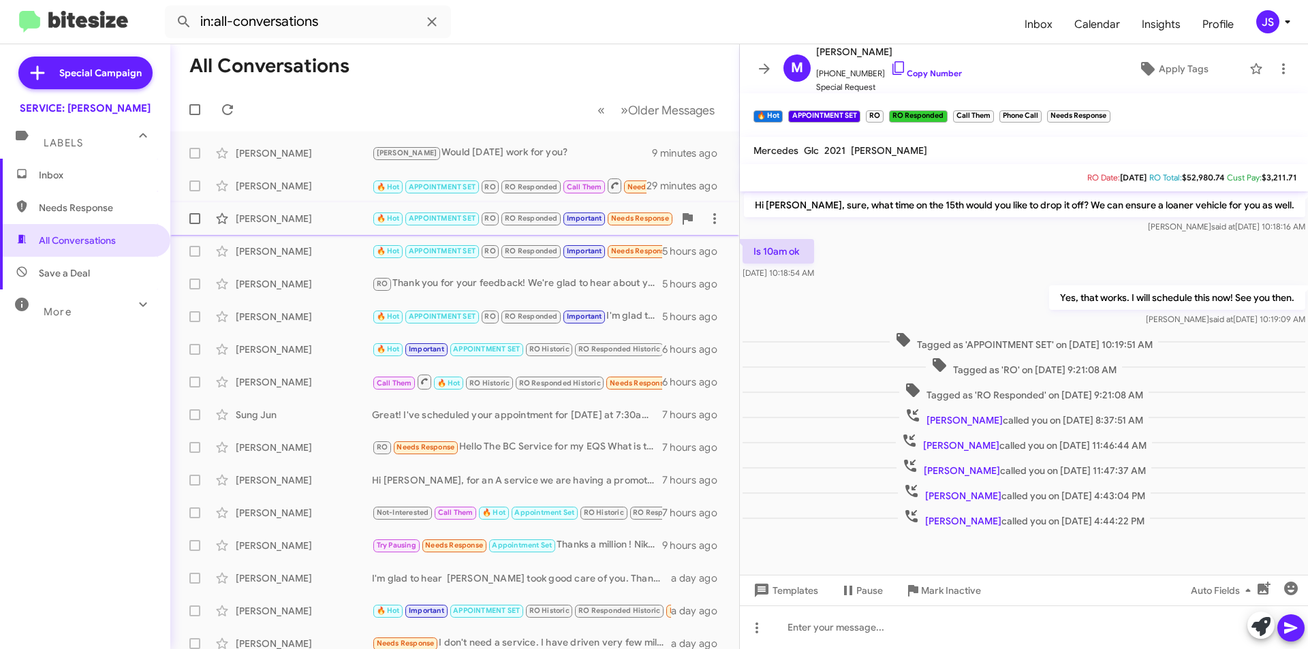
click at [319, 213] on div "[PERSON_NAME]" at bounding box center [304, 219] width 136 height 14
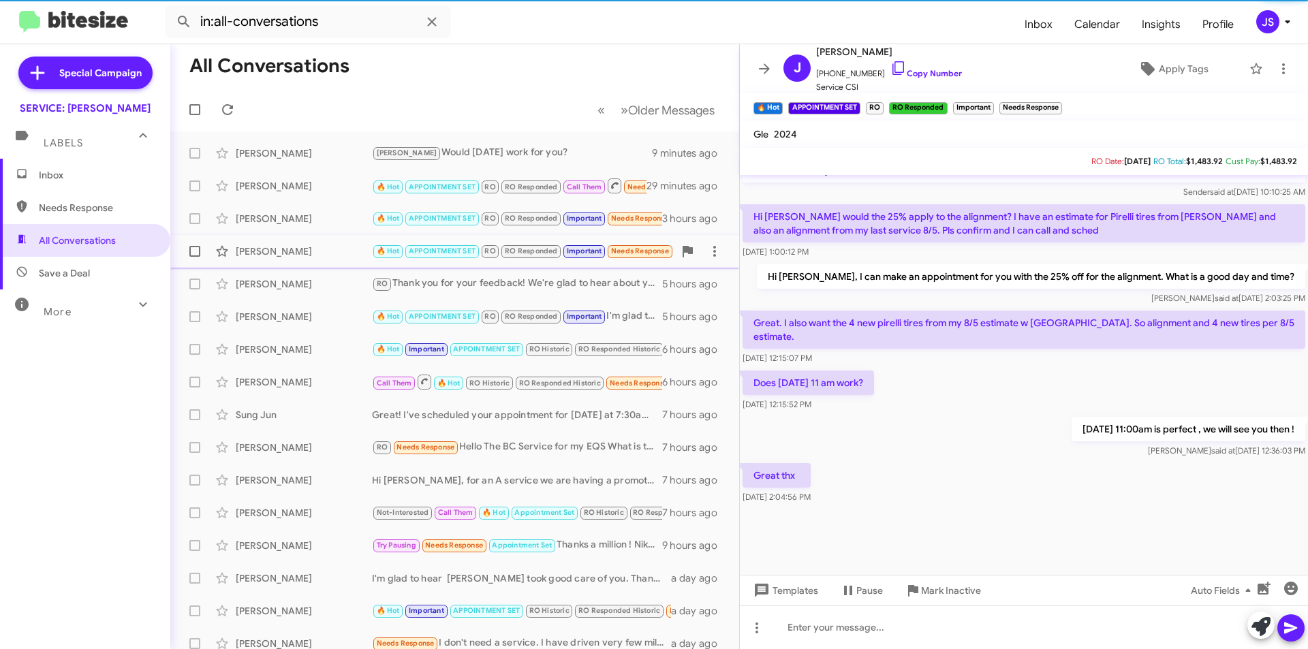
scroll to position [627, 0]
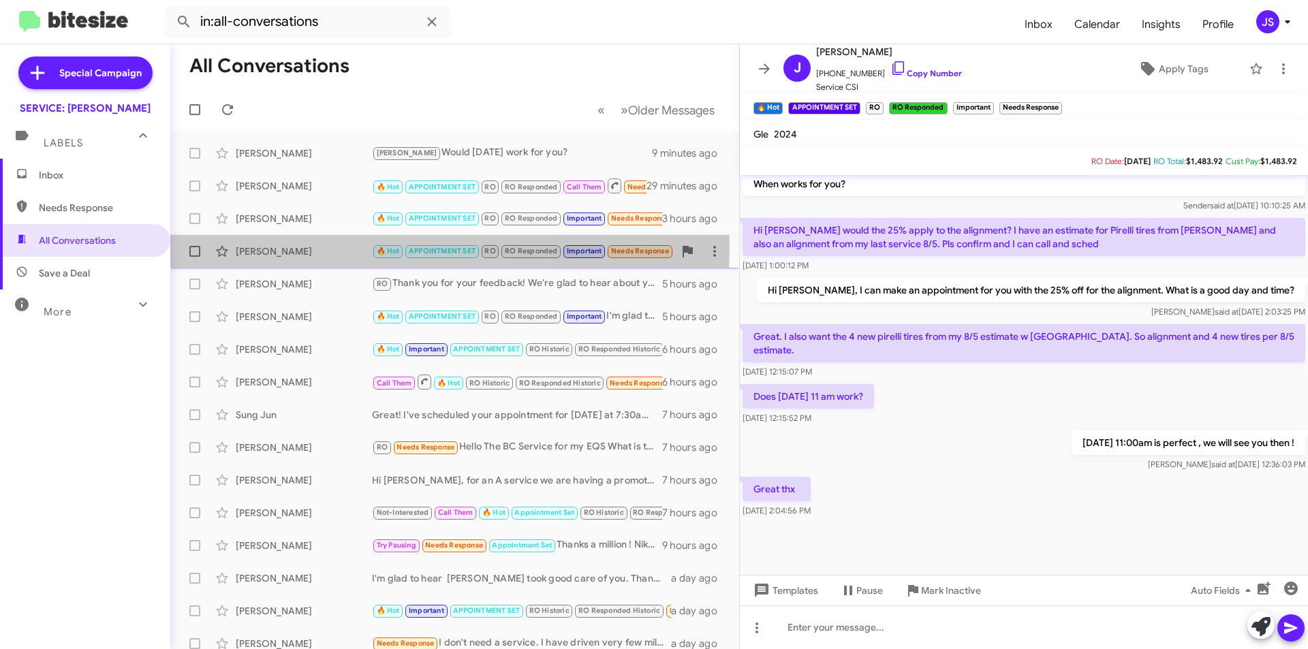
click at [295, 247] on div "[PERSON_NAME]" at bounding box center [304, 251] width 136 height 14
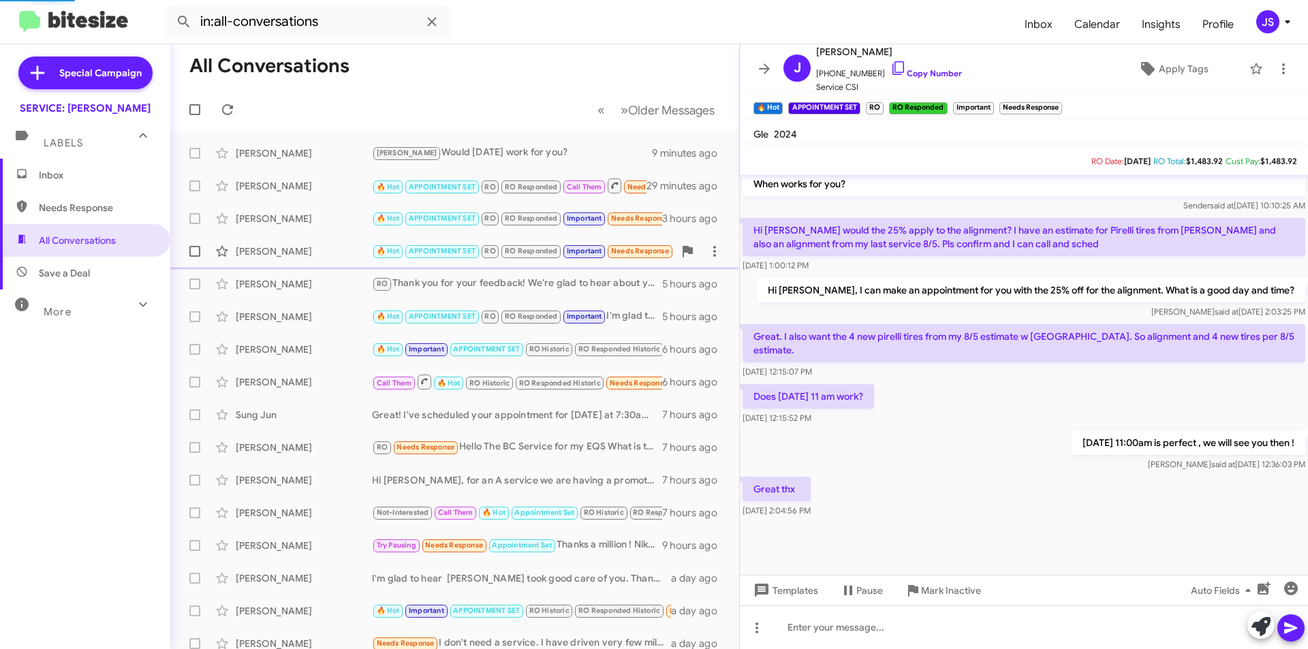
scroll to position [695, 0]
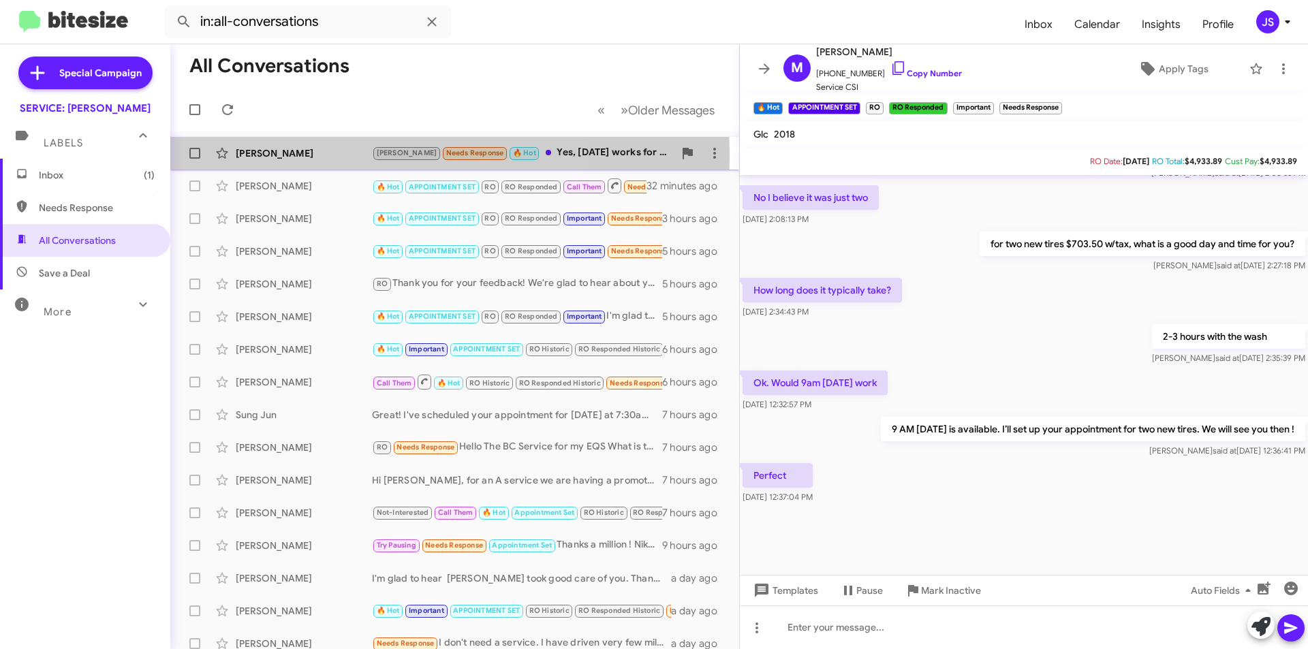
click at [312, 155] on div "[PERSON_NAME]" at bounding box center [304, 153] width 136 height 14
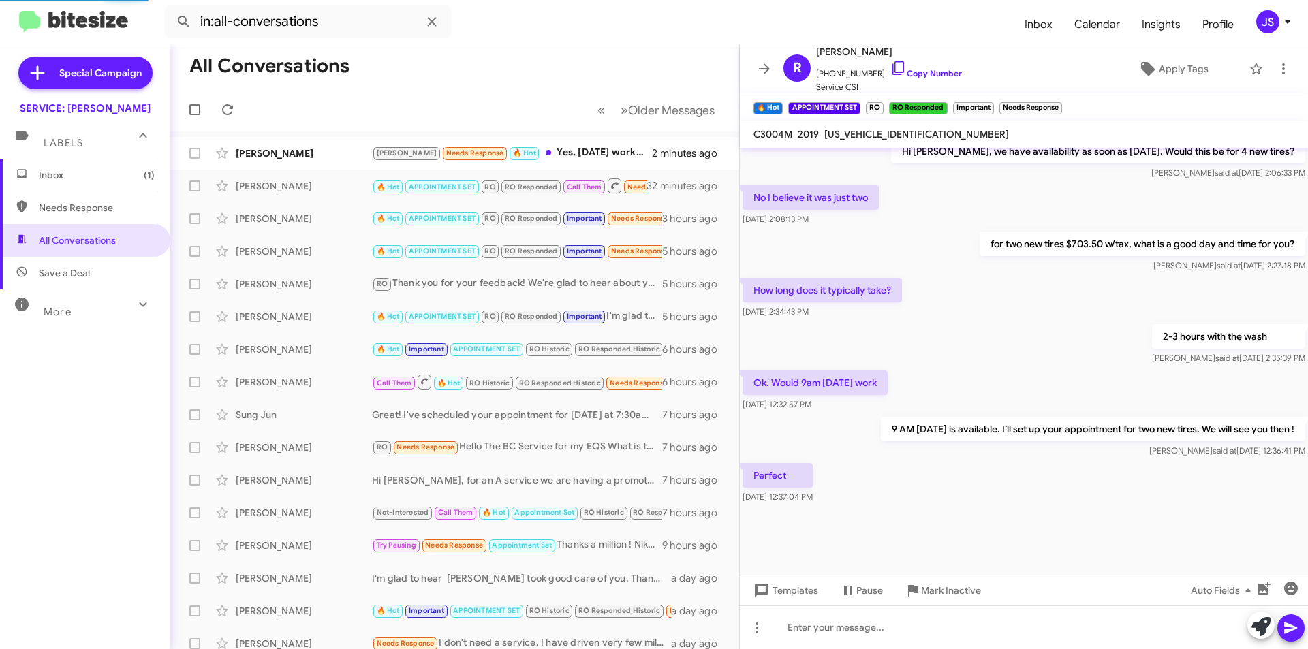
scroll to position [1690, 0]
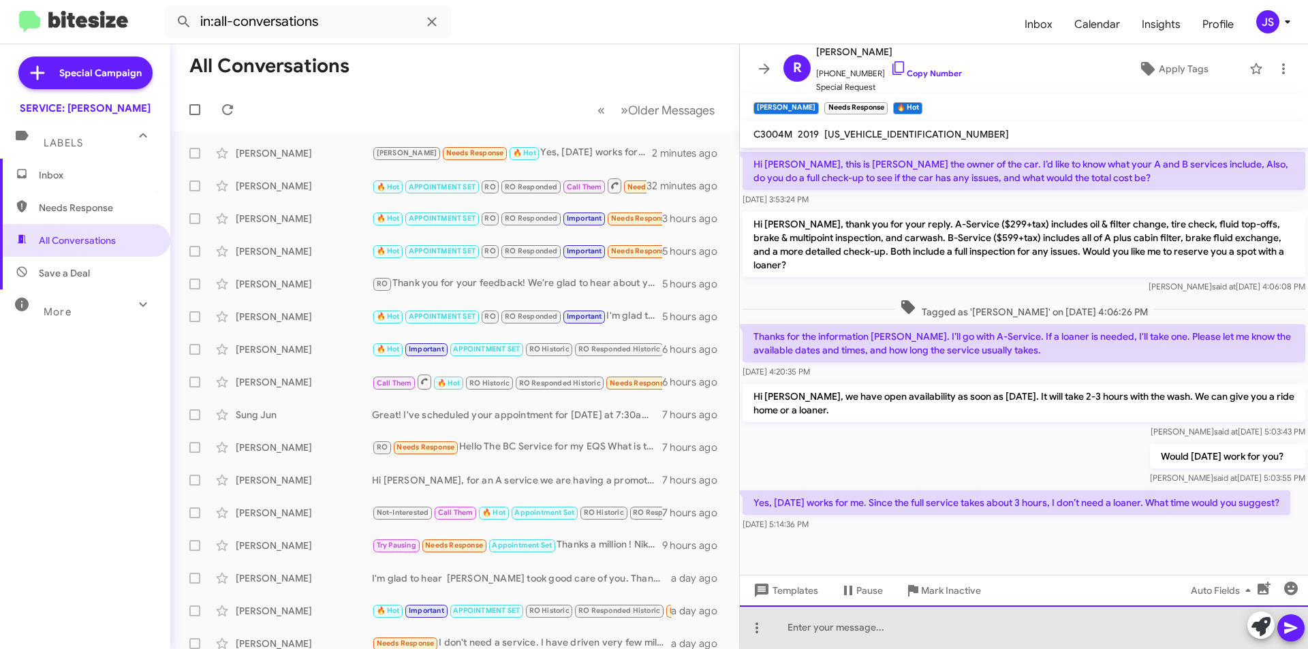
click at [1060, 626] on div at bounding box center [1024, 627] width 568 height 44
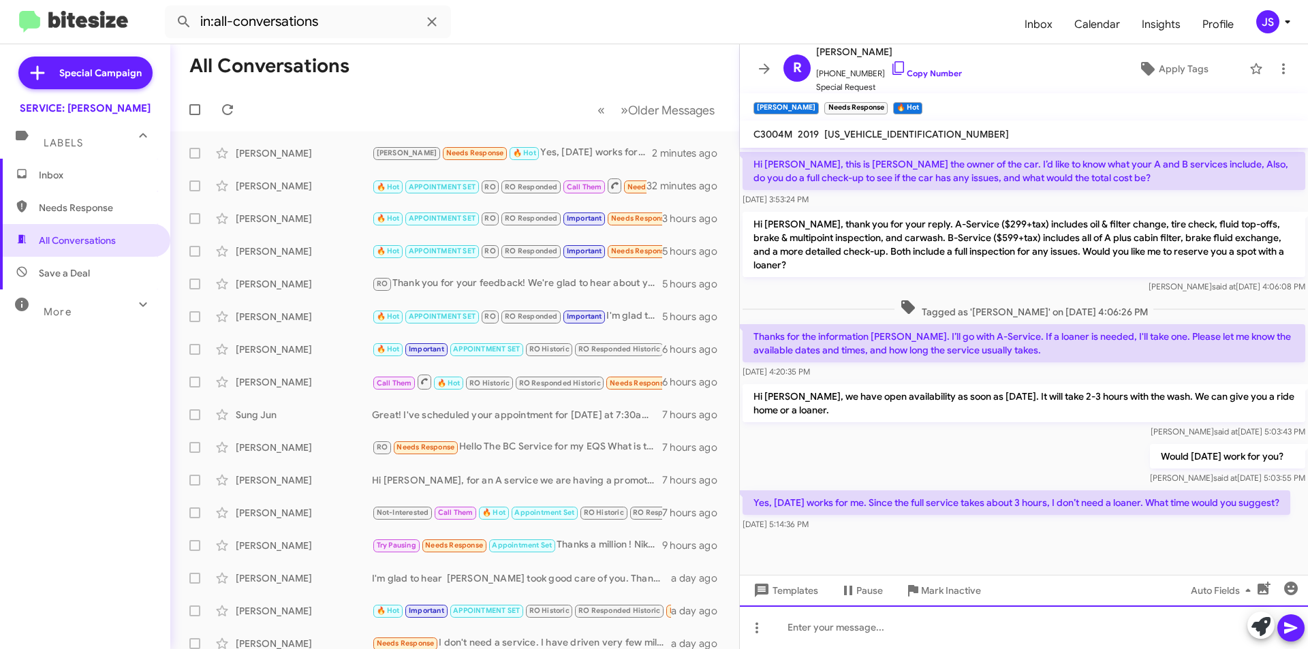
click at [995, 631] on div at bounding box center [1024, 627] width 568 height 44
click at [1092, 639] on div "I have these time slots available :" at bounding box center [1024, 627] width 568 height 44
click at [1288, 624] on icon at bounding box center [1290, 628] width 13 height 12
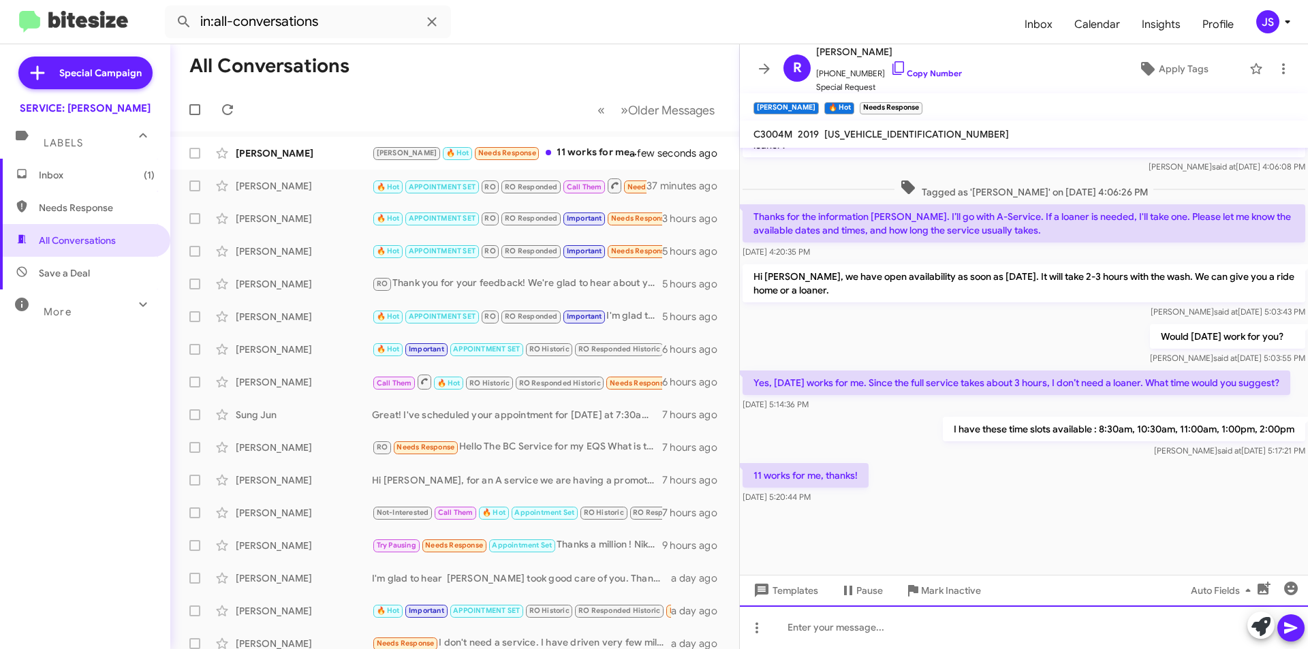
scroll to position [1527, 0]
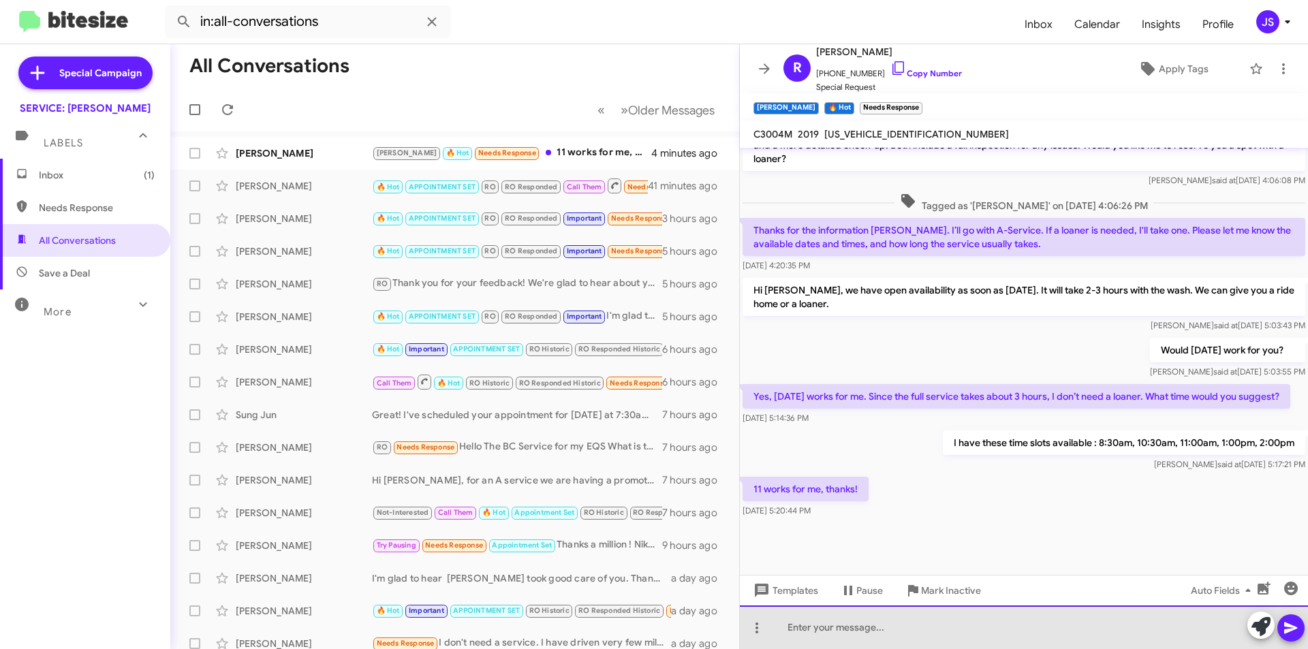
click at [874, 628] on div at bounding box center [1024, 627] width 568 height 44
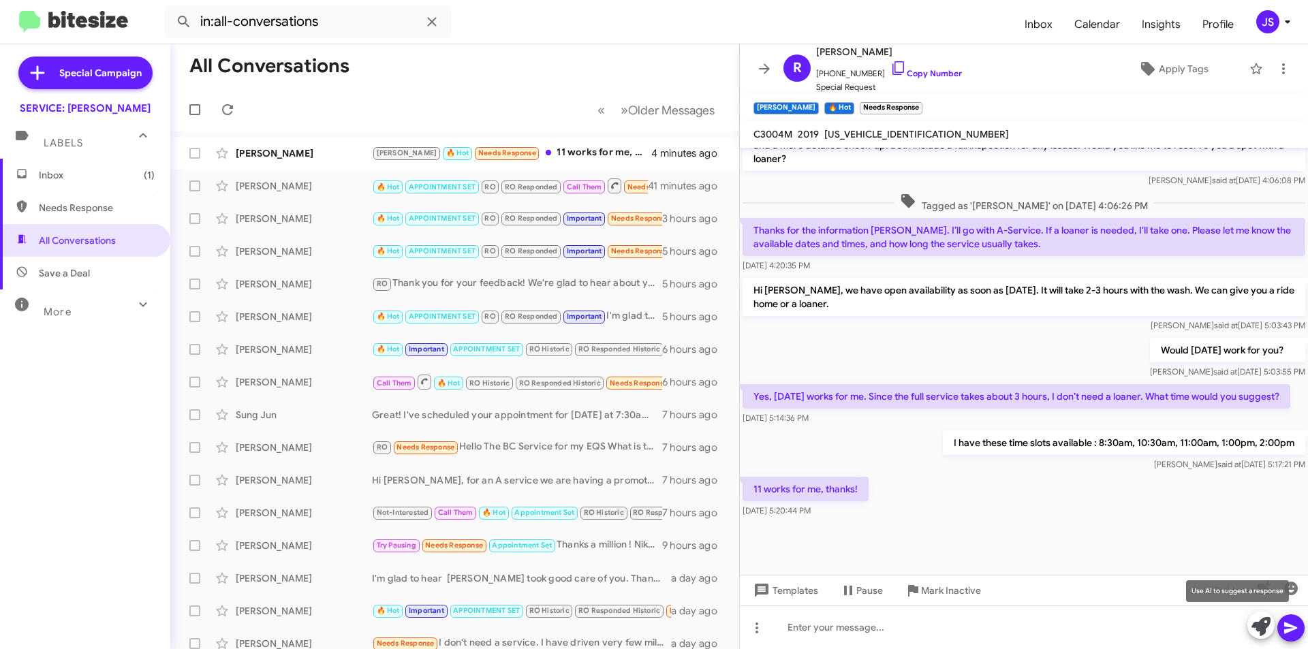
click at [1264, 627] on icon at bounding box center [1260, 626] width 19 height 19
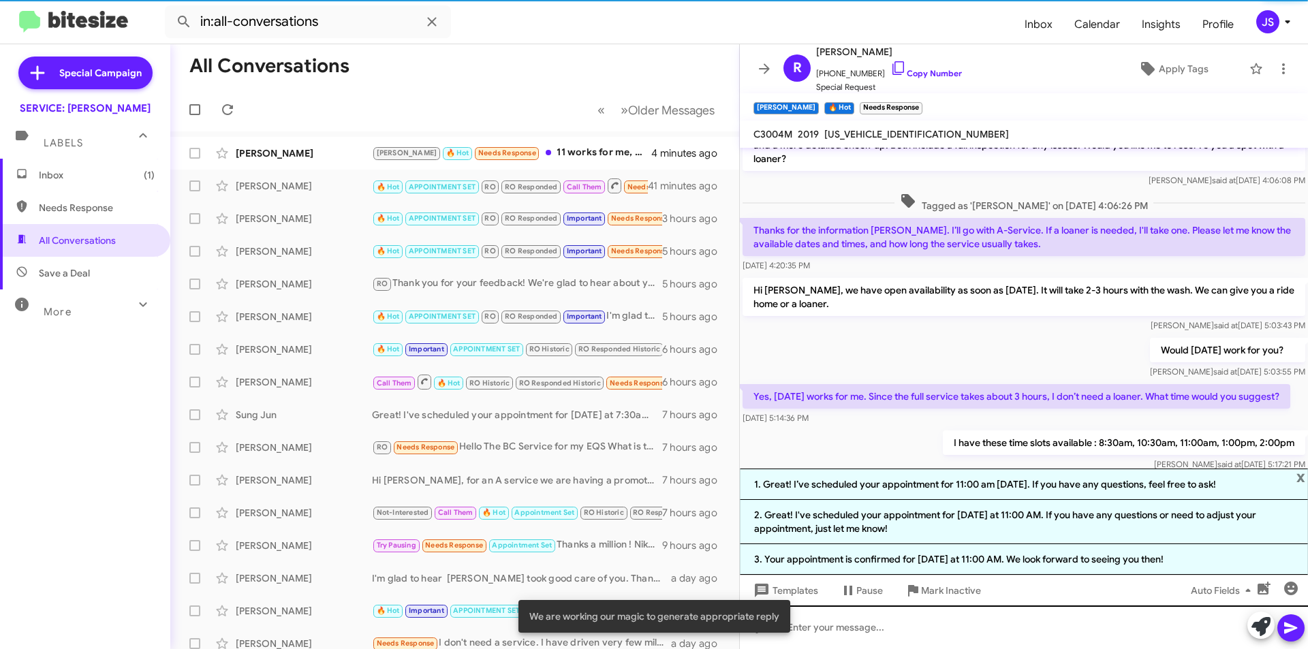
scroll to position [1633, 0]
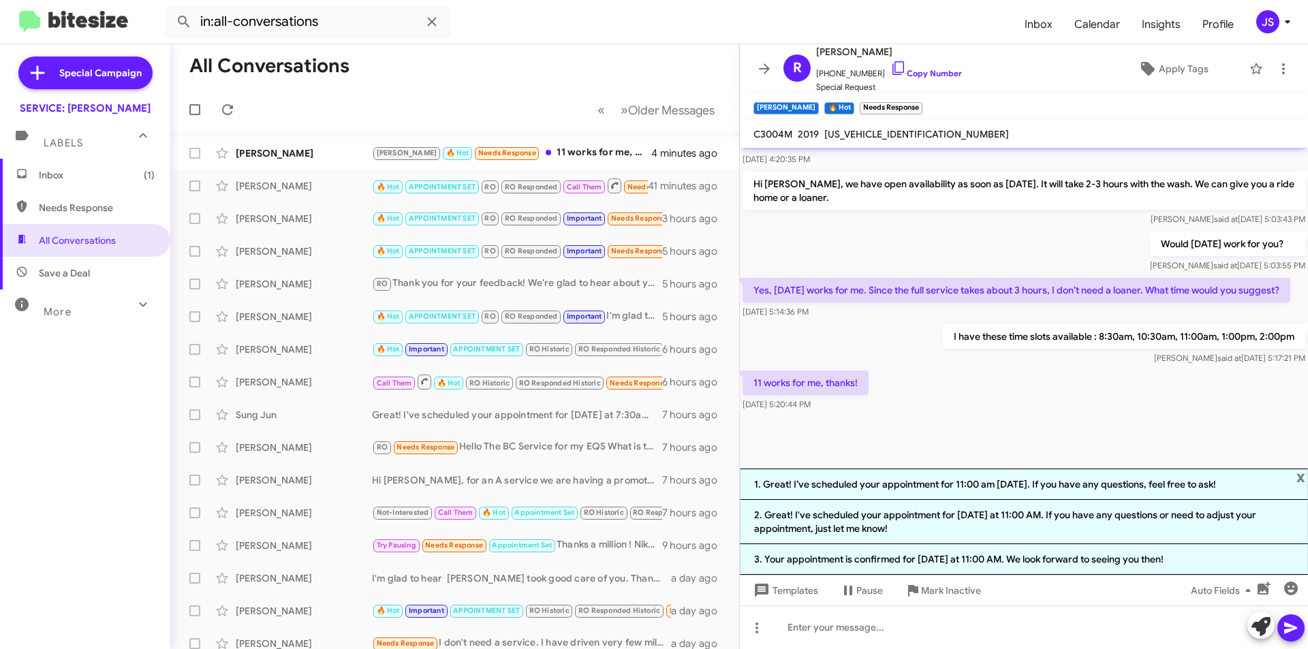
drag, startPoint x: 892, startPoint y: 560, endPoint x: 930, endPoint y: 568, distance: 38.3
click at [892, 560] on li "3. Your appointment is confirmed for [DATE] at 11:00 AM. We look forward to see…" at bounding box center [1024, 559] width 568 height 31
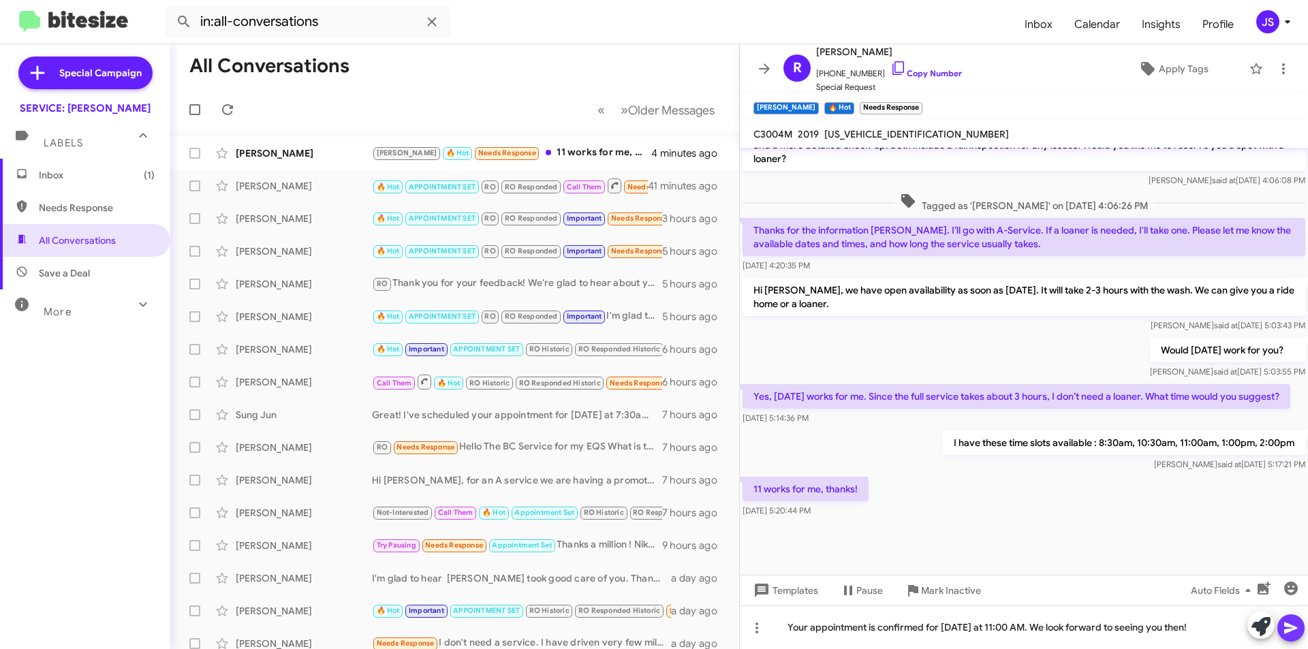
click at [1288, 622] on icon at bounding box center [1290, 628] width 16 height 16
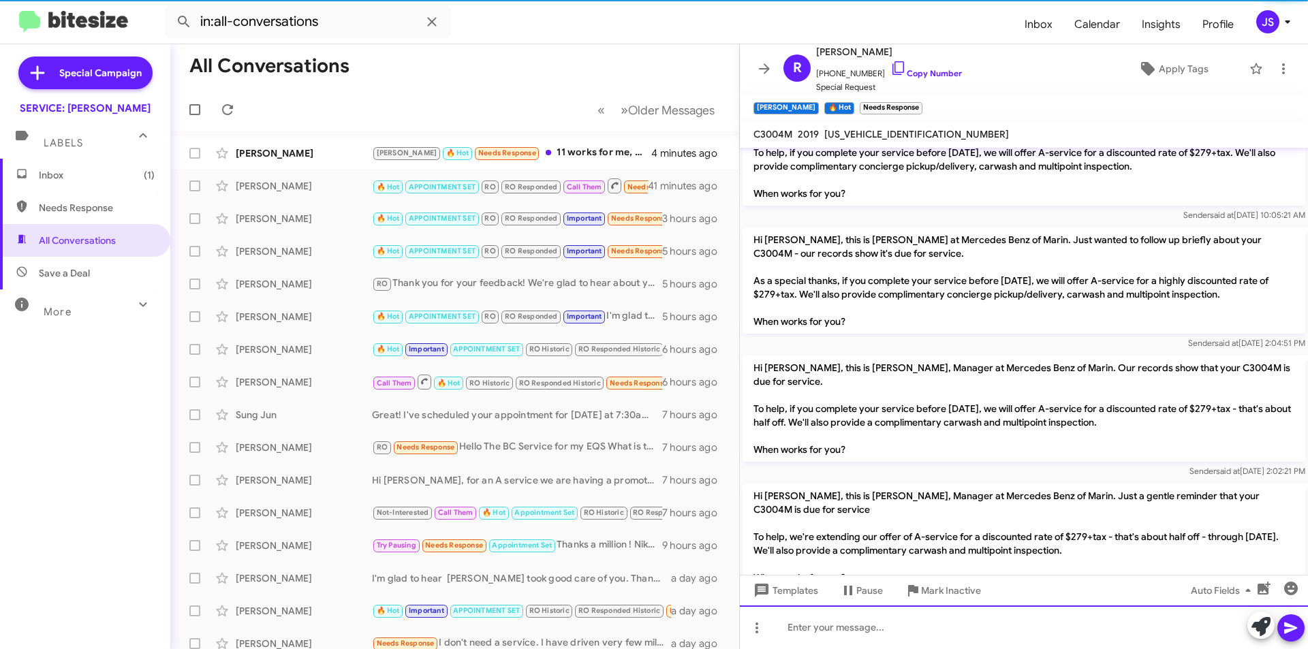
scroll to position [0, 0]
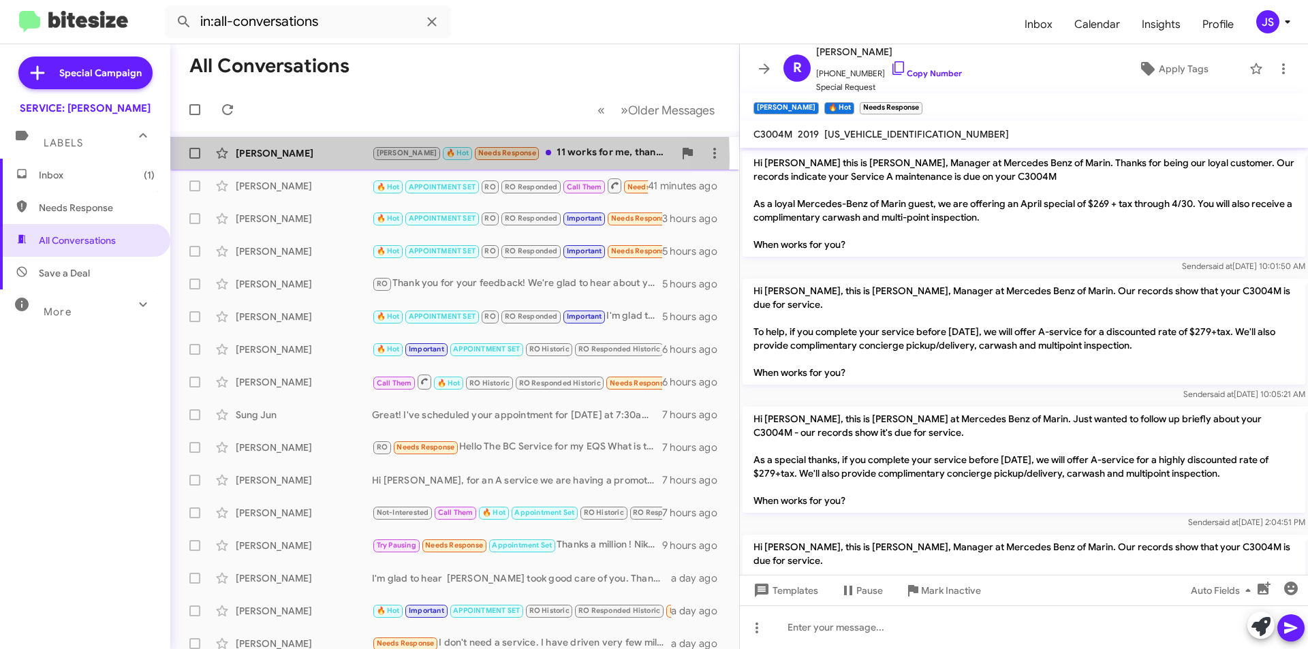
click at [277, 159] on div "[PERSON_NAME]" at bounding box center [304, 153] width 136 height 14
